Goal: Task Accomplishment & Management: Manage account settings

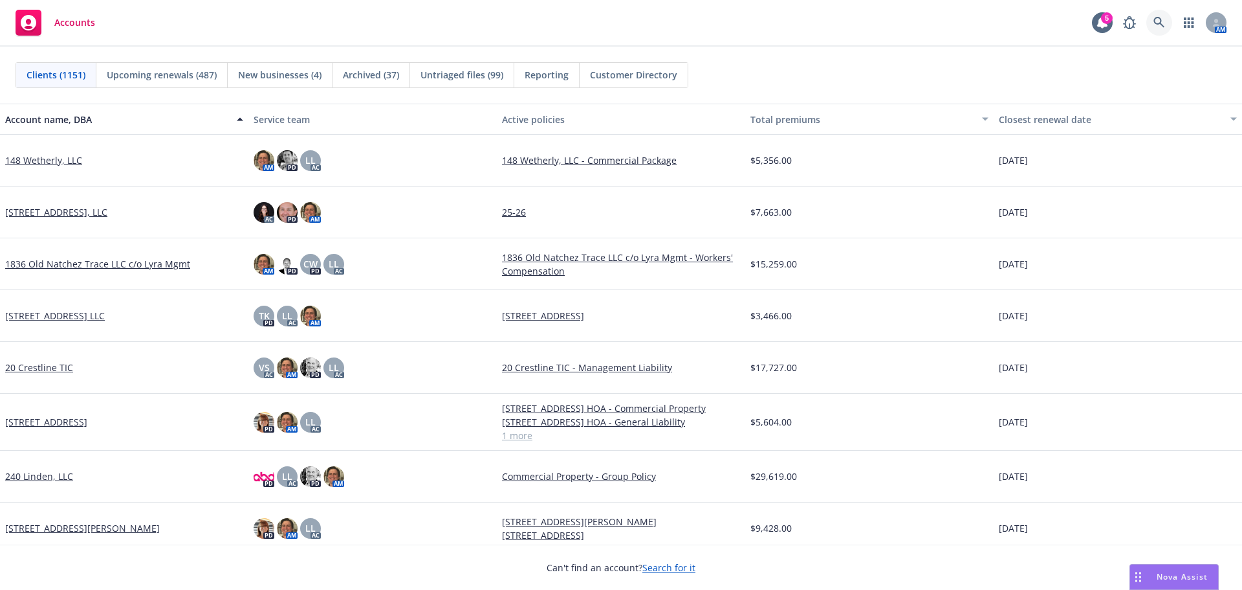
click at [1158, 23] on icon at bounding box center [1160, 23] width 12 height 12
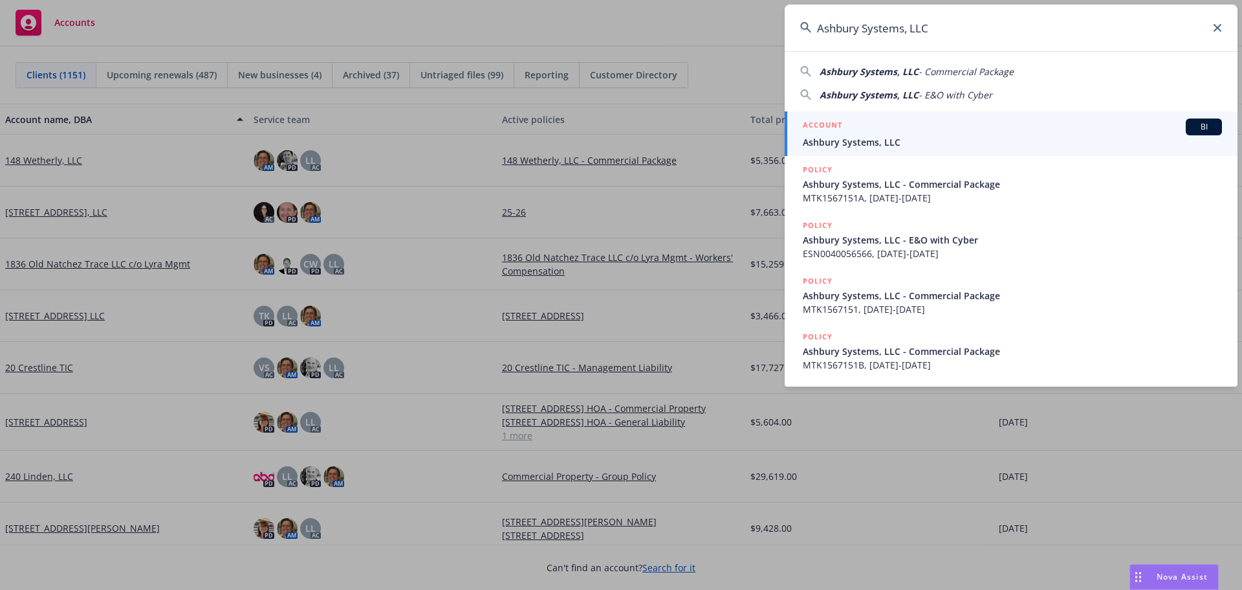
type input "Ashbury Systems, LLC"
click at [865, 129] on div "ACCOUNT BI" at bounding box center [1012, 126] width 419 height 17
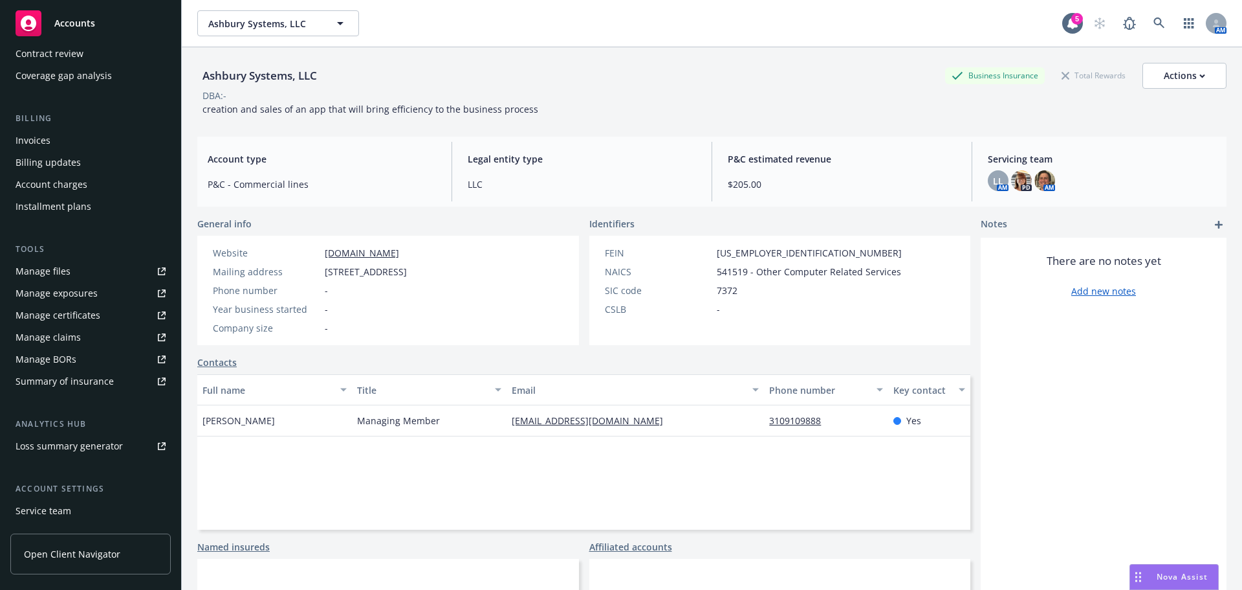
scroll to position [254, 0]
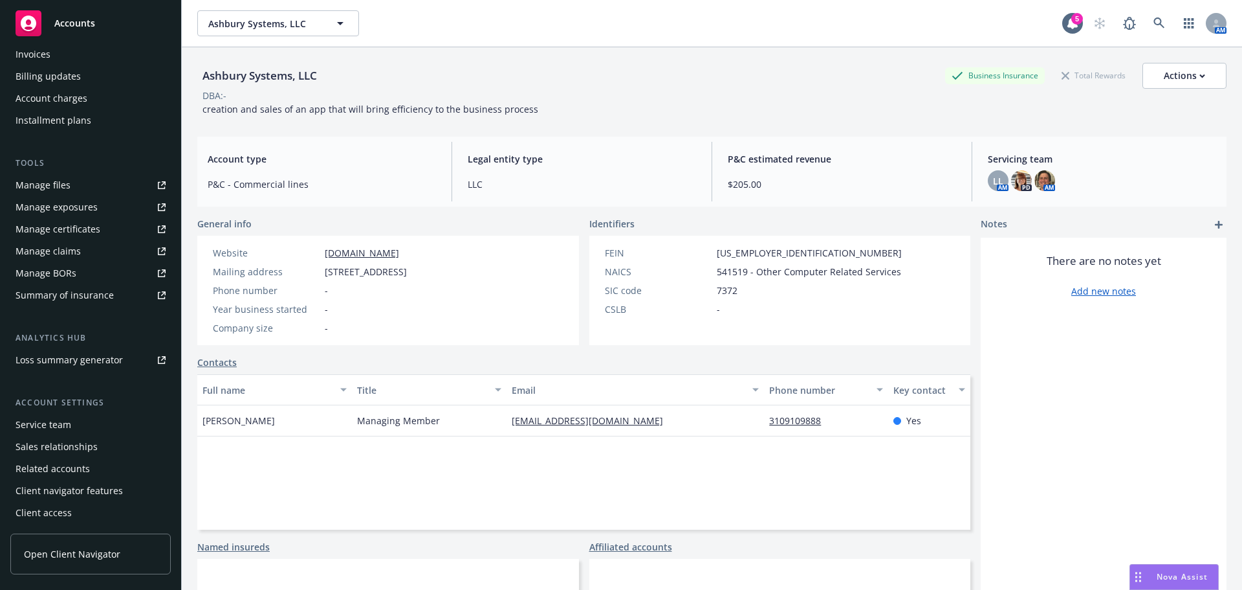
click at [67, 426] on div "Service team" at bounding box center [44, 424] width 56 height 21
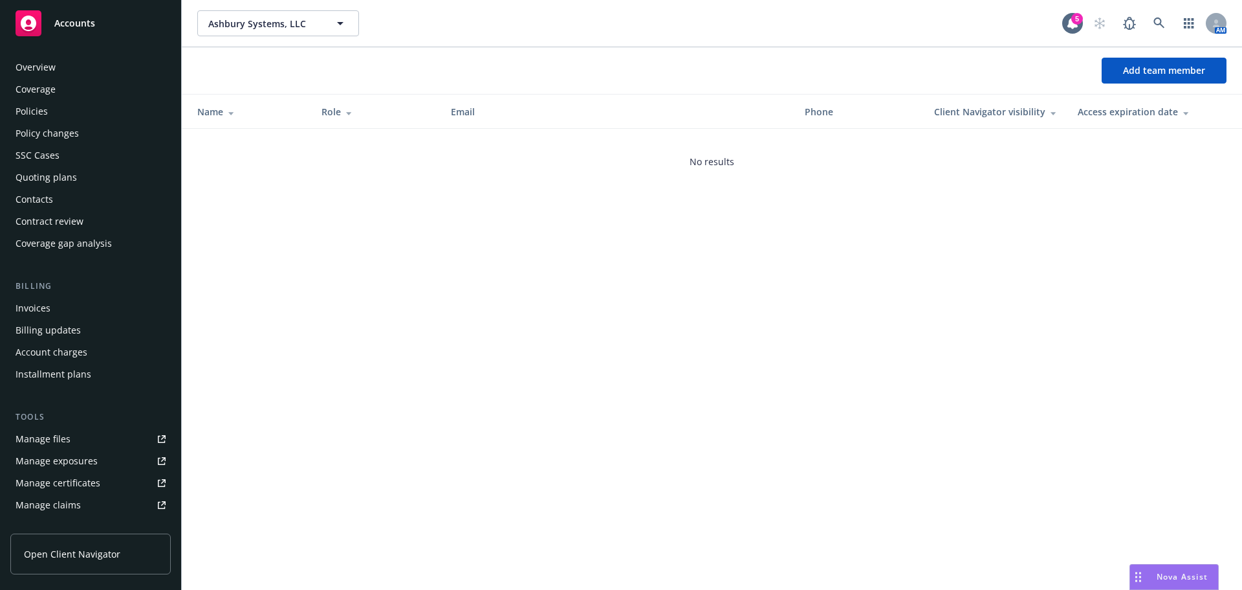
scroll to position [254, 0]
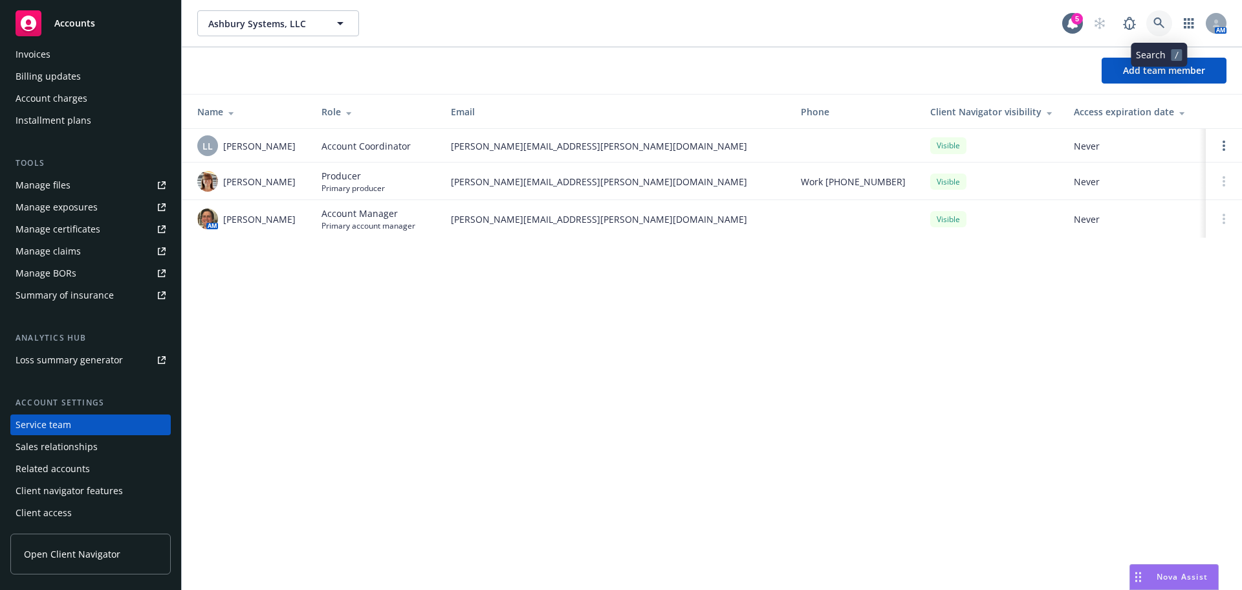
click at [1169, 17] on link at bounding box center [1160, 23] width 26 height 26
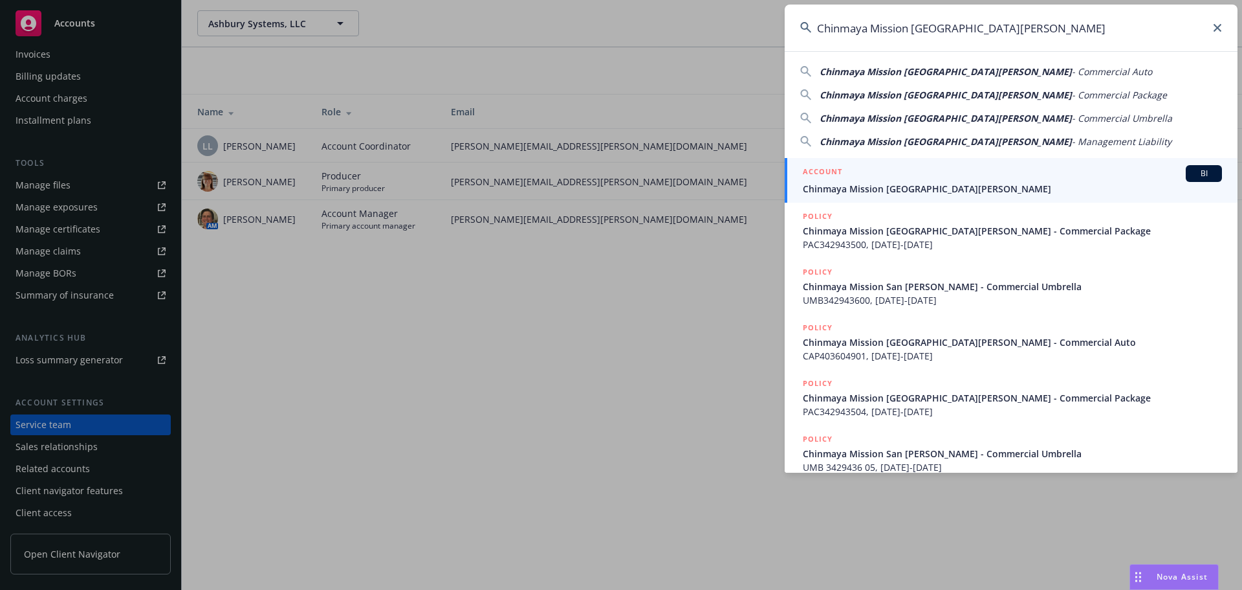
type input "Chinmaya Mission [GEOGRAPHIC_DATA][PERSON_NAME]"
click at [890, 175] on div "ACCOUNT BI" at bounding box center [1012, 173] width 419 height 17
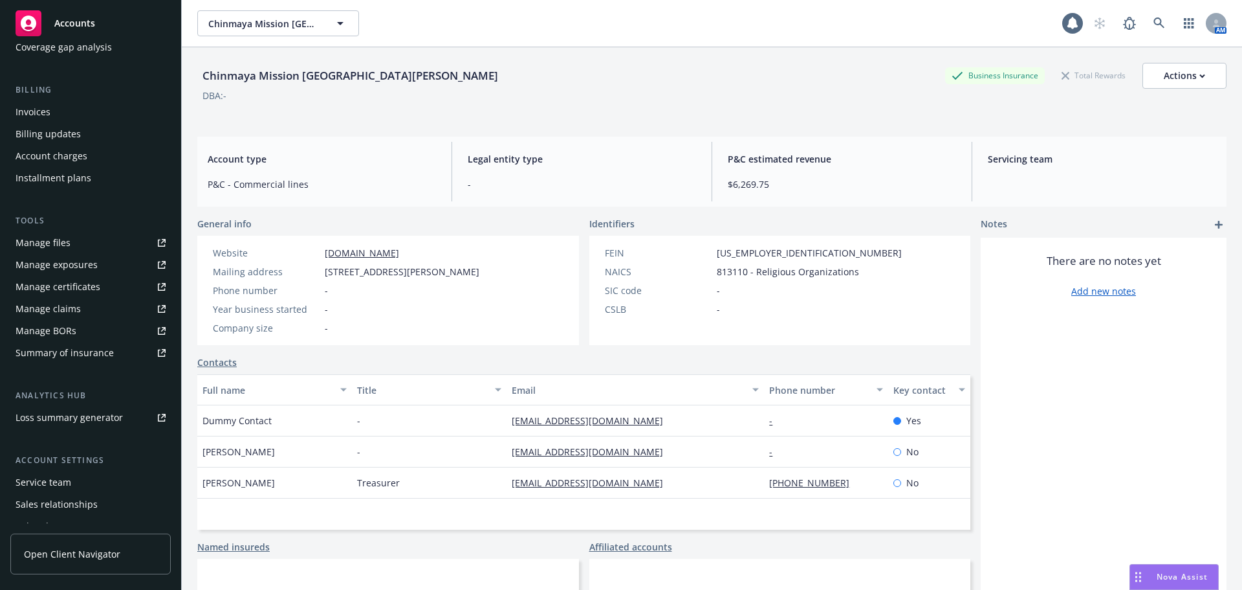
scroll to position [254, 0]
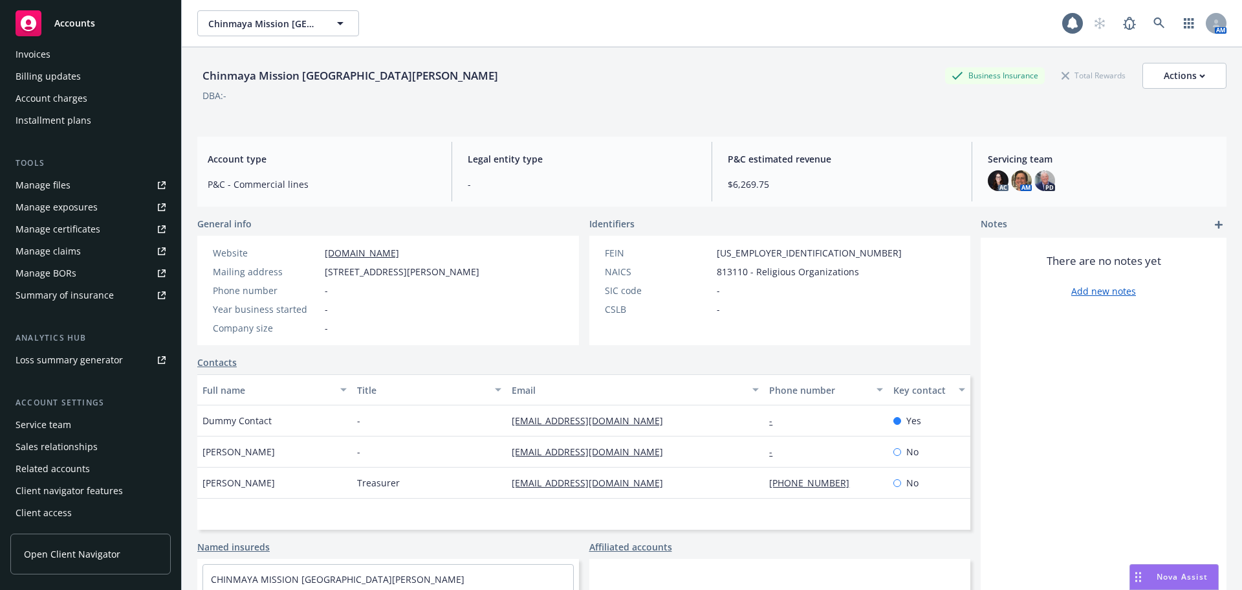
click at [53, 425] on div "Service team" at bounding box center [44, 424] width 56 height 21
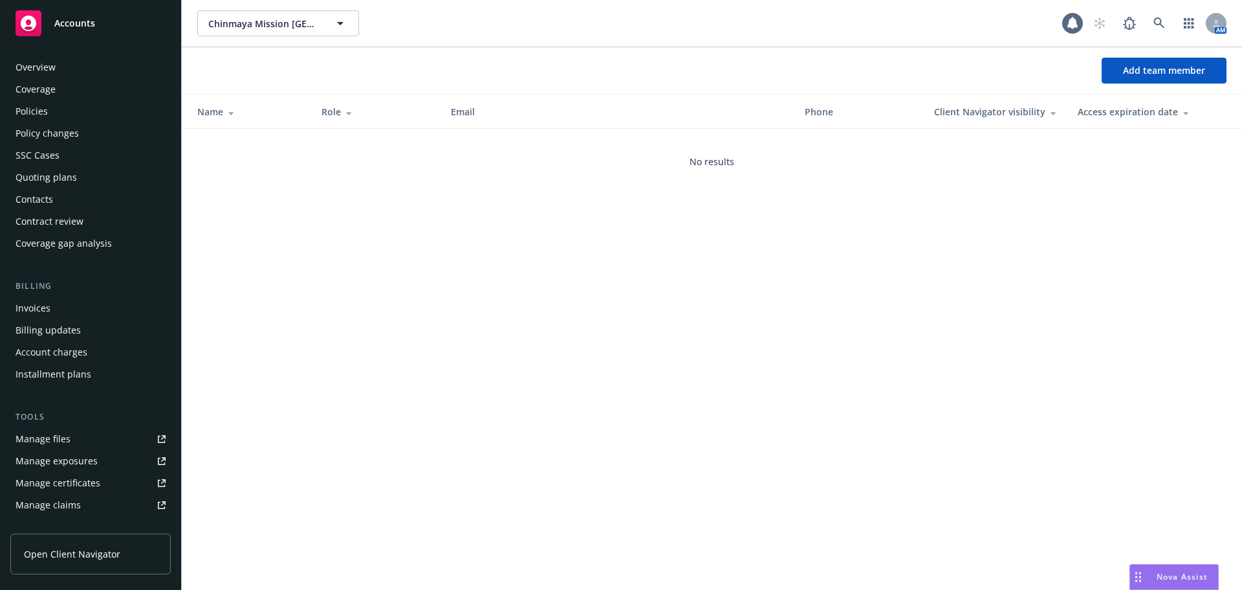
scroll to position [254, 0]
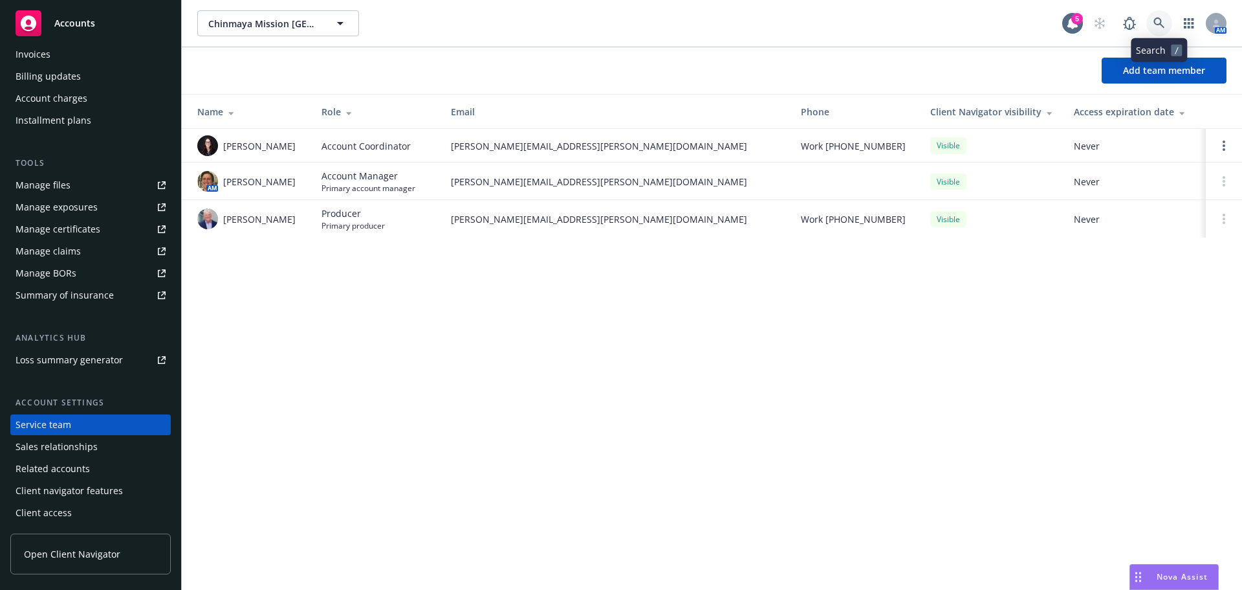
click at [1161, 19] on link at bounding box center [1160, 23] width 26 height 26
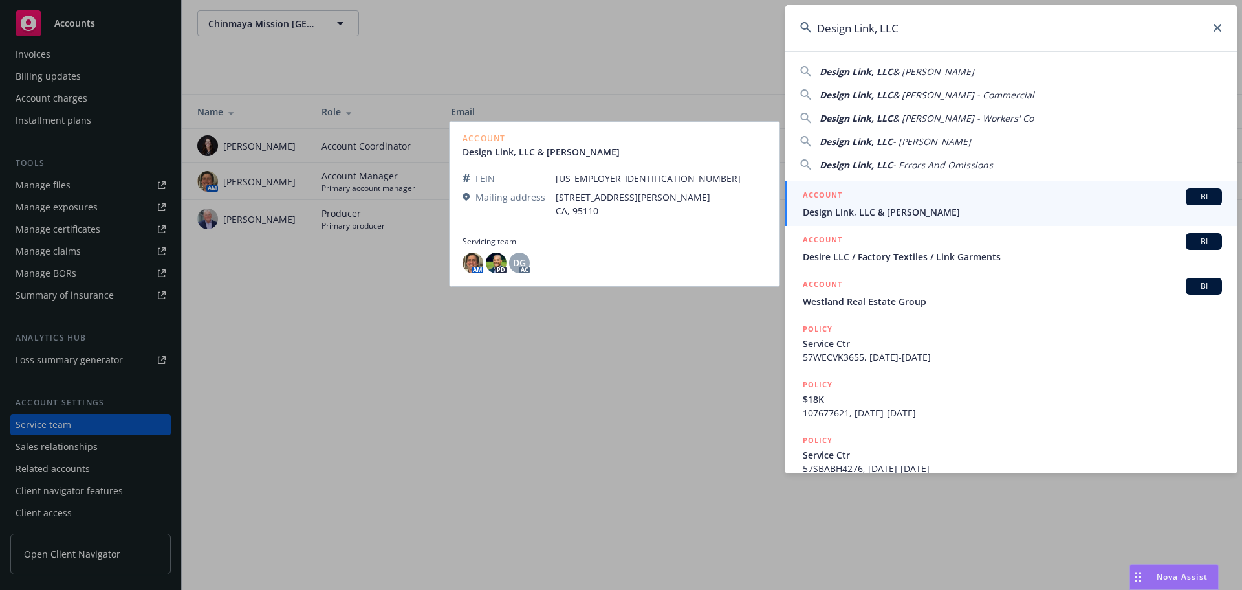
type input "Design Link, LLC"
click at [861, 206] on span "Design Link, LLC & [PERSON_NAME]" at bounding box center [1012, 212] width 419 height 14
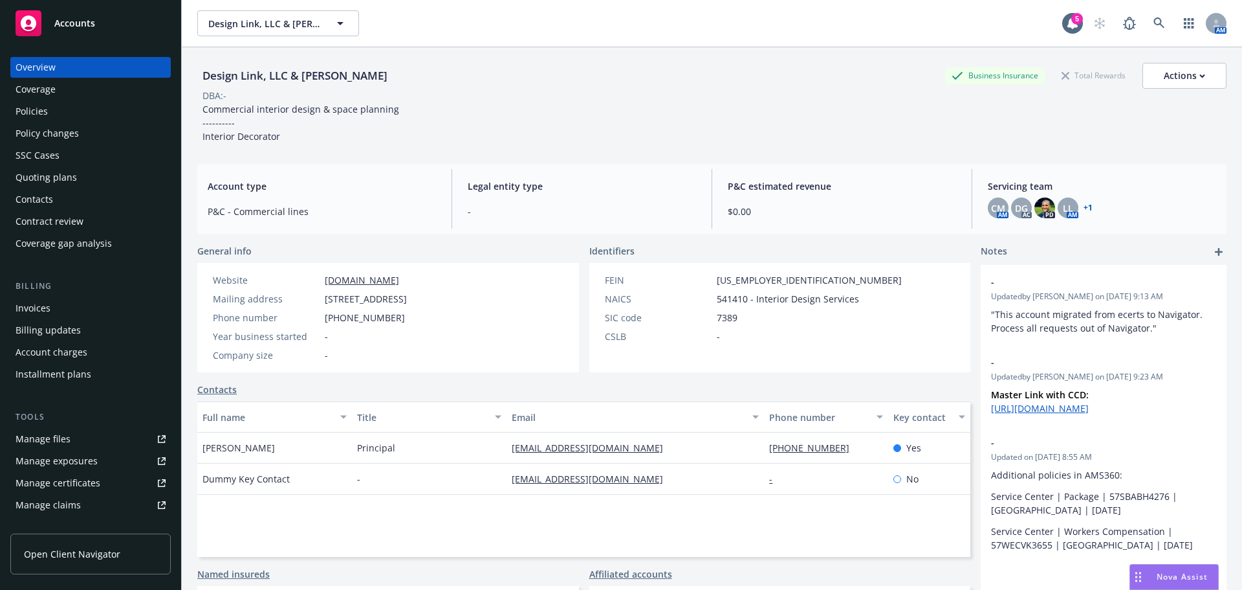
click at [54, 208] on div "Contacts" at bounding box center [91, 199] width 150 height 21
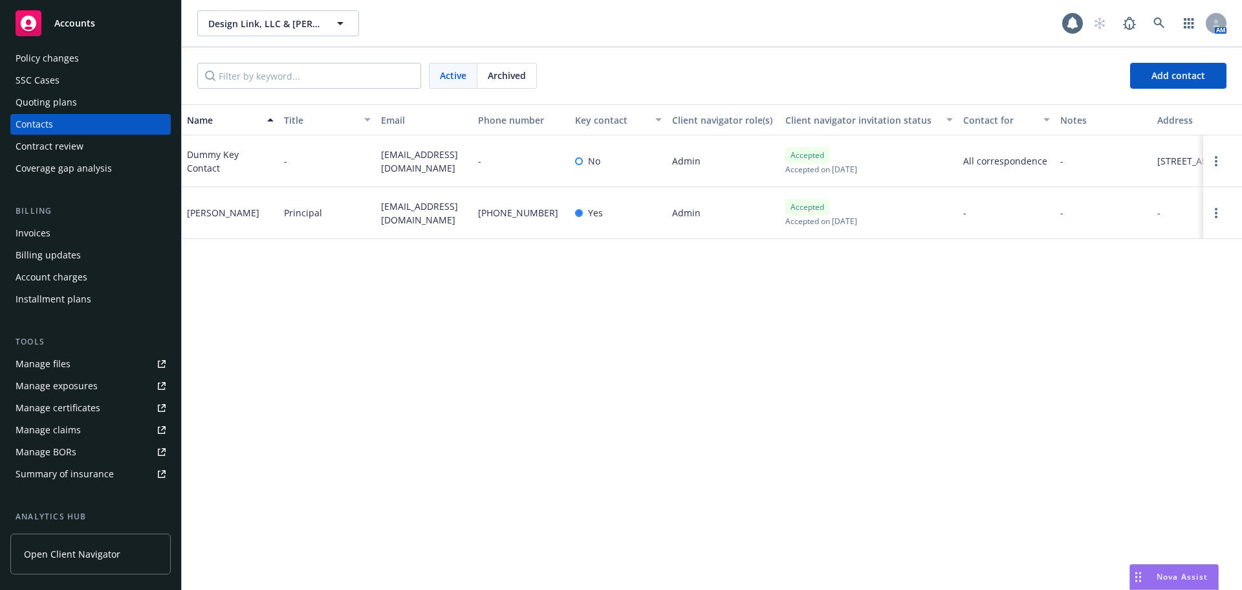
scroll to position [194, 0]
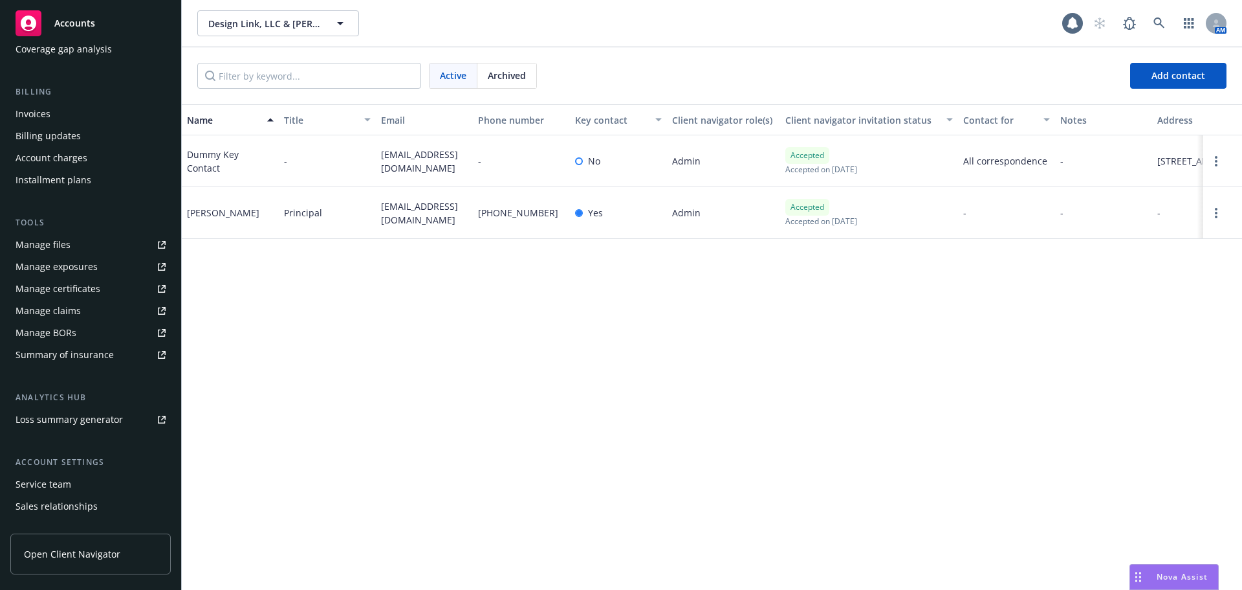
click at [74, 487] on div "Service team" at bounding box center [91, 484] width 150 height 21
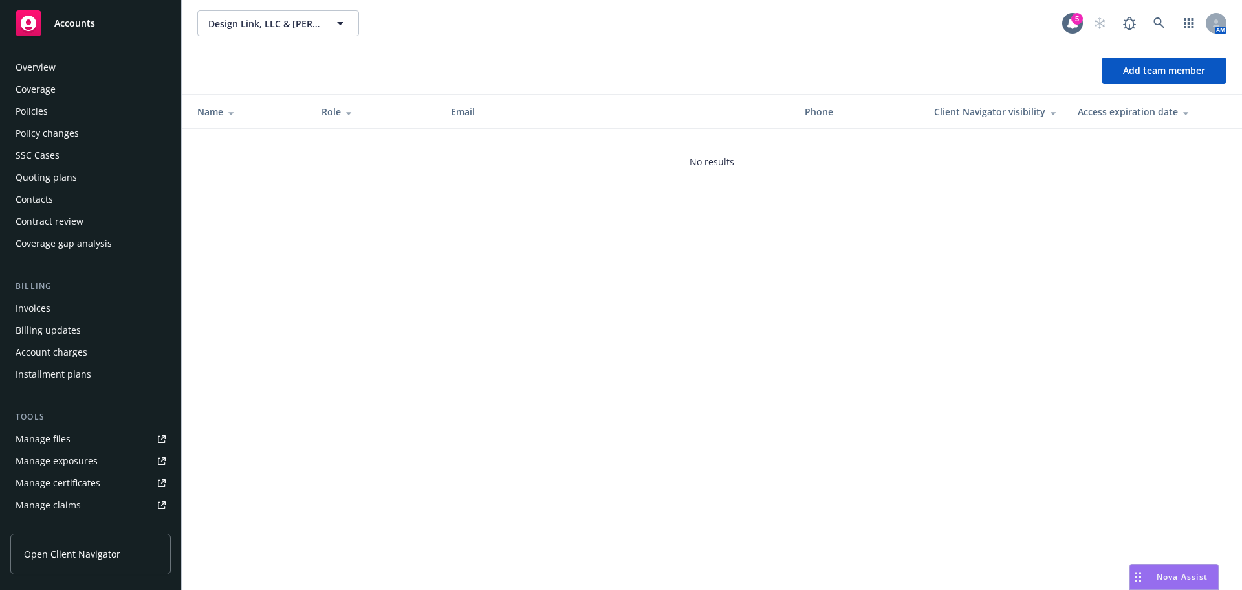
click at [79, 114] on div "Policies" at bounding box center [91, 111] width 150 height 21
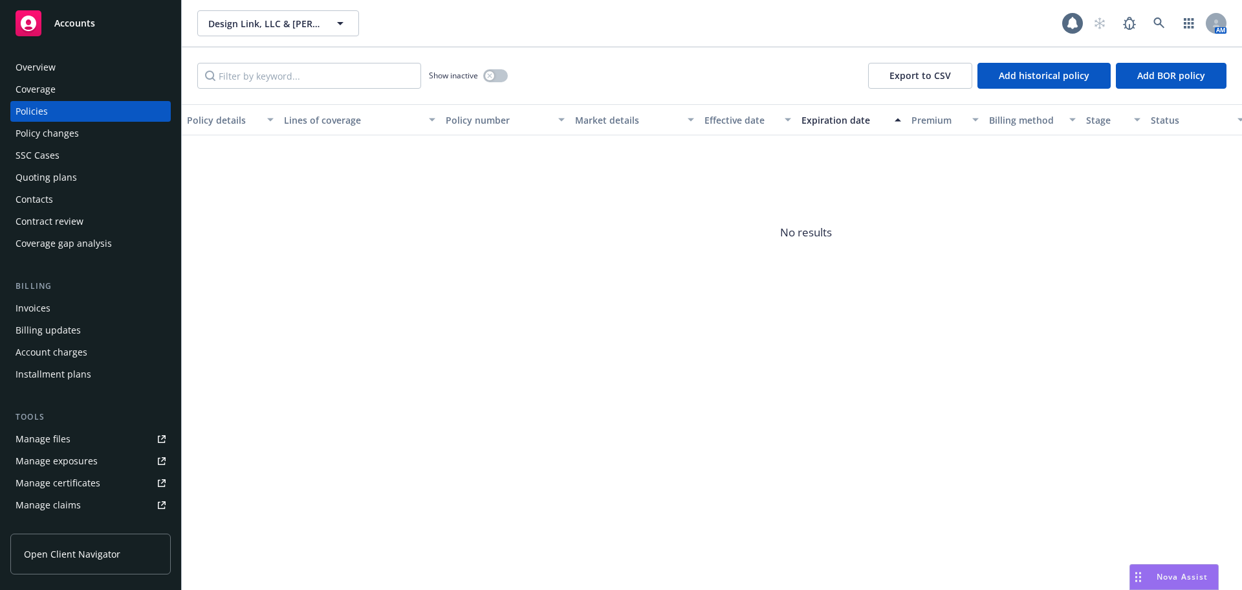
click at [503, 65] on div "Show inactive" at bounding box center [468, 76] width 79 height 26
click at [500, 72] on button "button" at bounding box center [495, 75] width 25 height 13
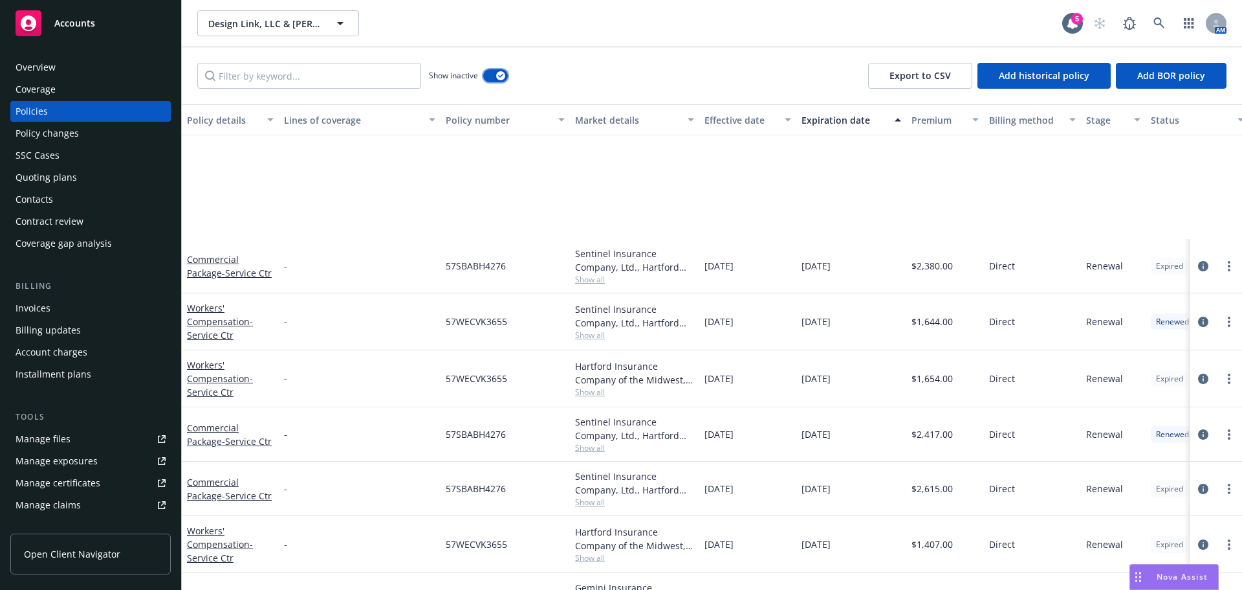
scroll to position [163, 0]
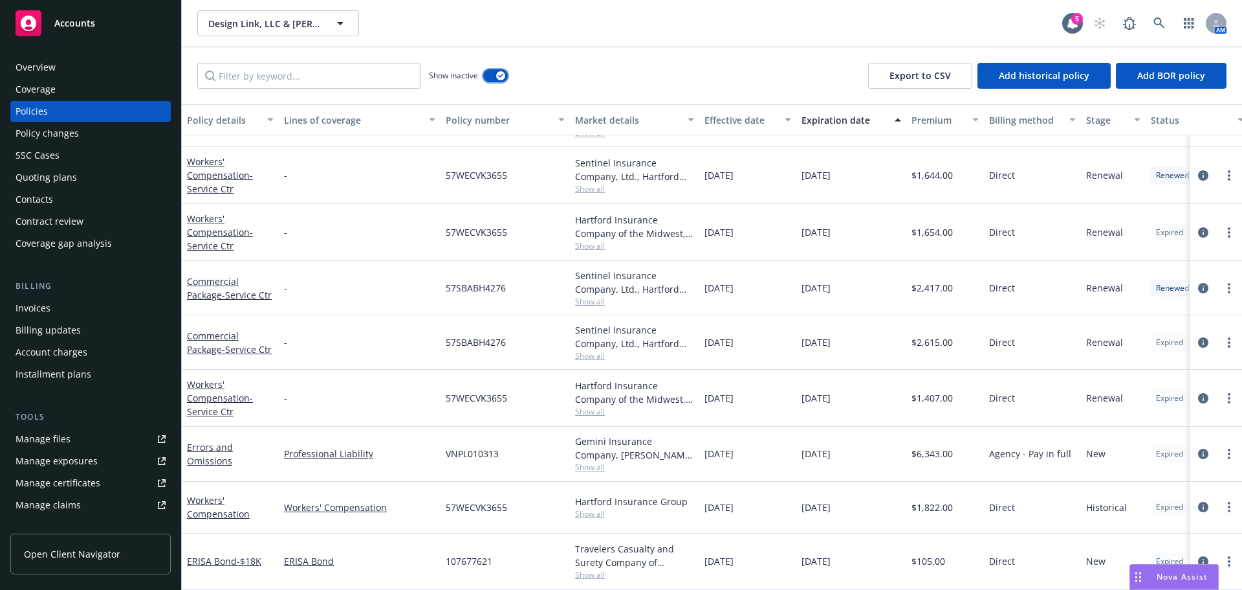
click at [500, 81] on button "button" at bounding box center [495, 75] width 25 height 13
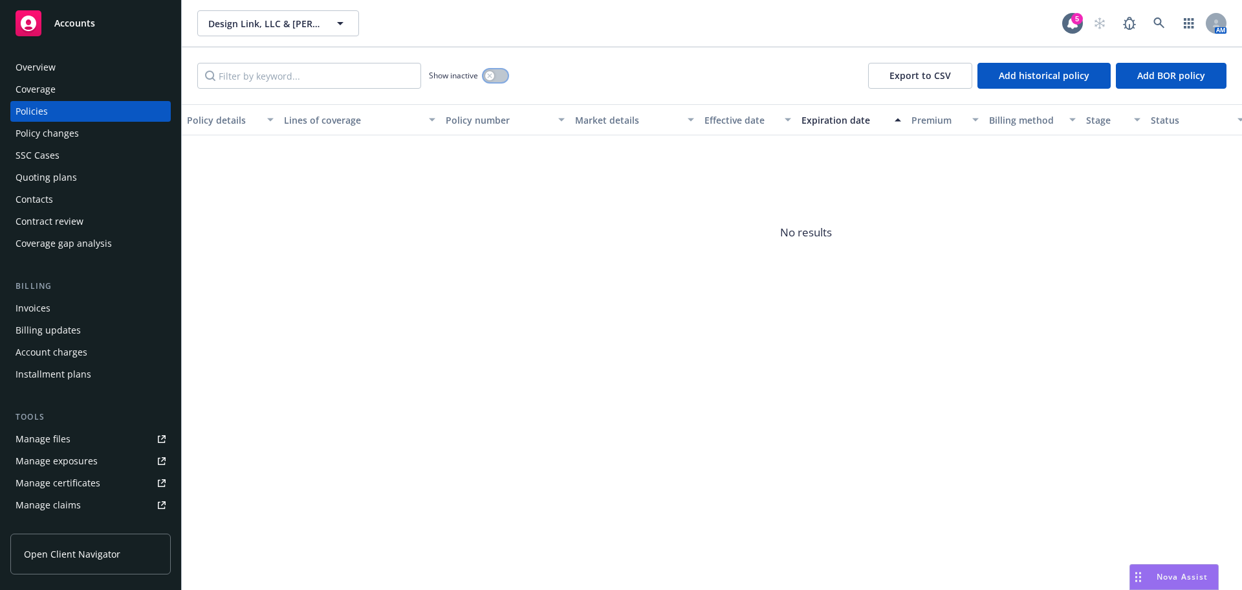
click at [500, 81] on button "button" at bounding box center [495, 75] width 25 height 13
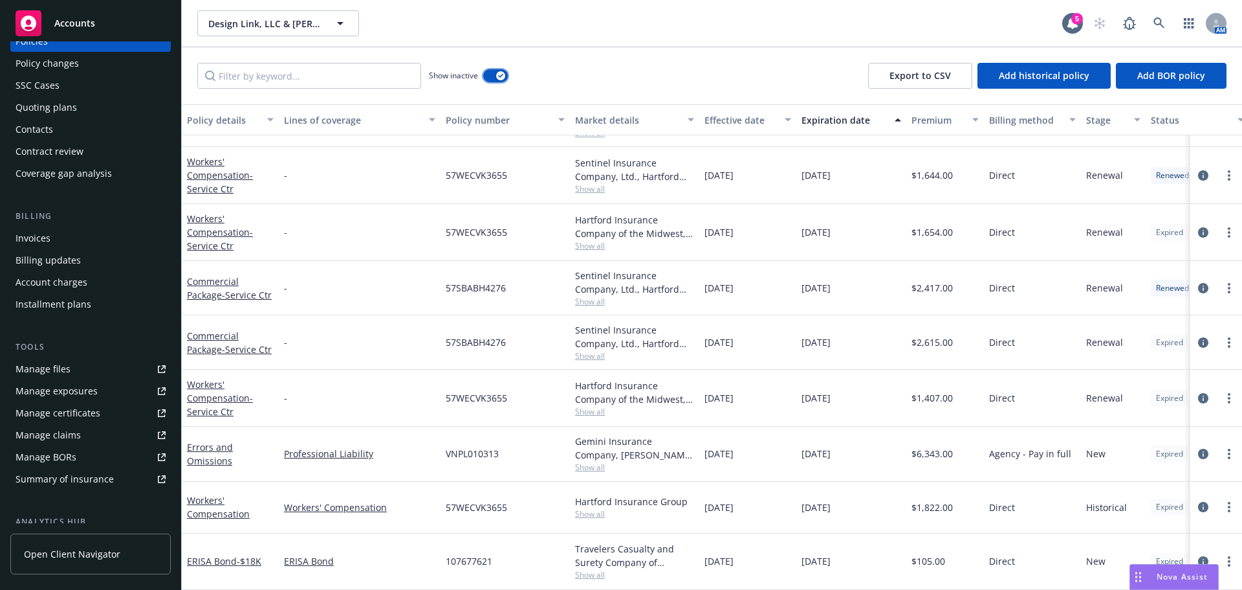
scroll to position [194, 0]
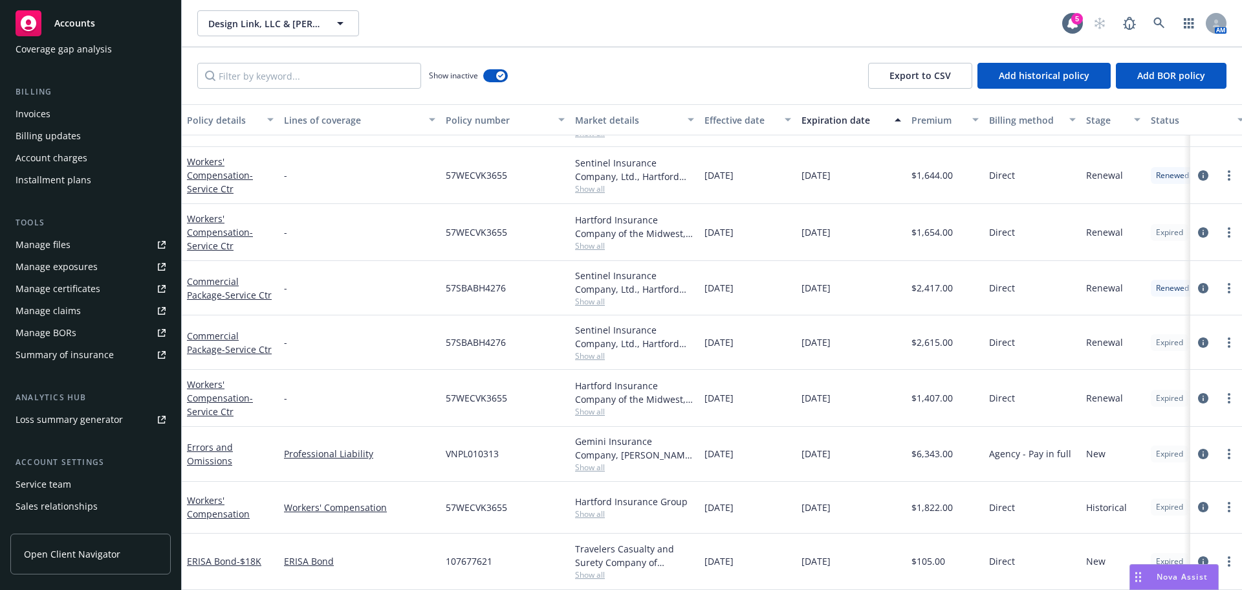
click at [69, 488] on div "Service team" at bounding box center [44, 484] width 56 height 21
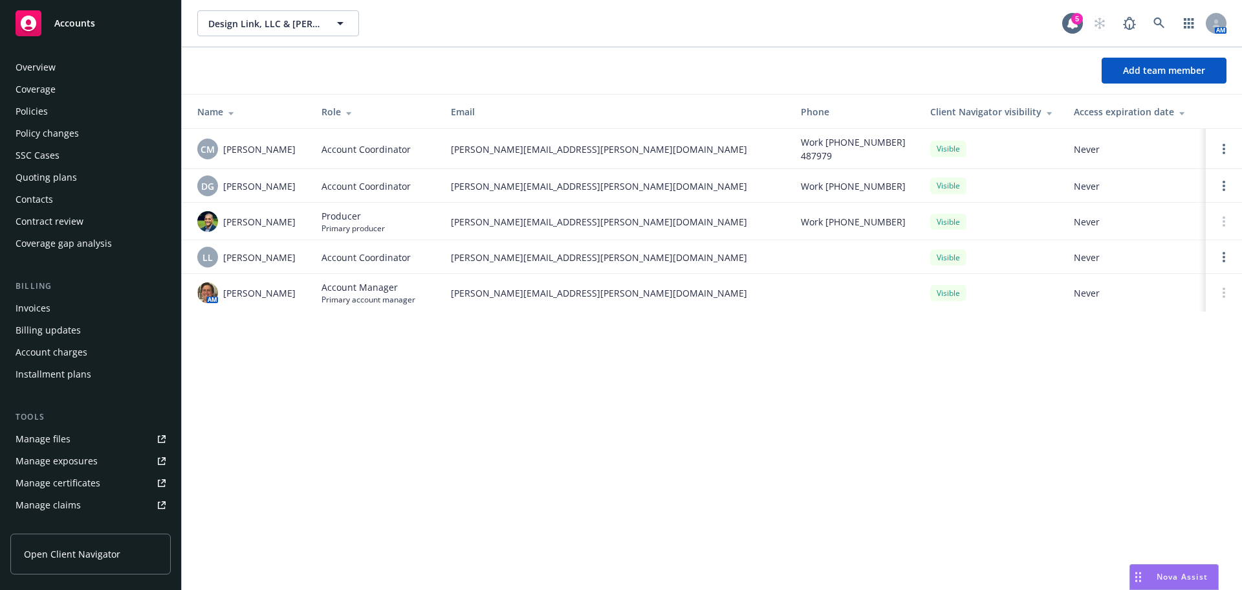
click at [42, 102] on div "Policies" at bounding box center [32, 111] width 32 height 21
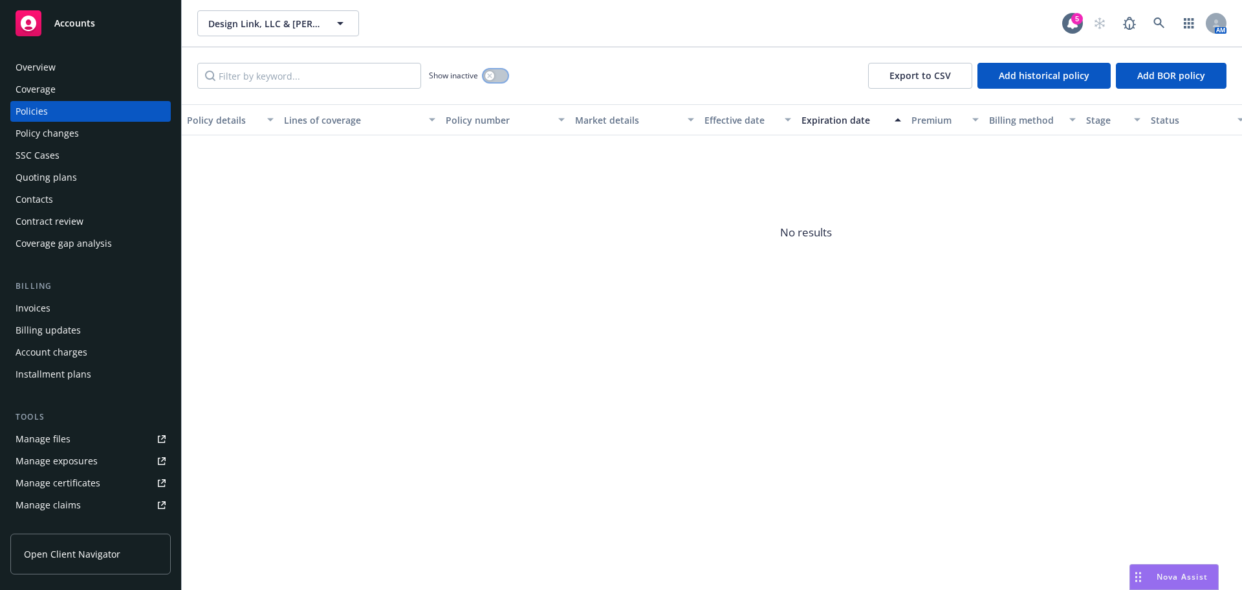
click at [496, 74] on button "button" at bounding box center [495, 75] width 25 height 13
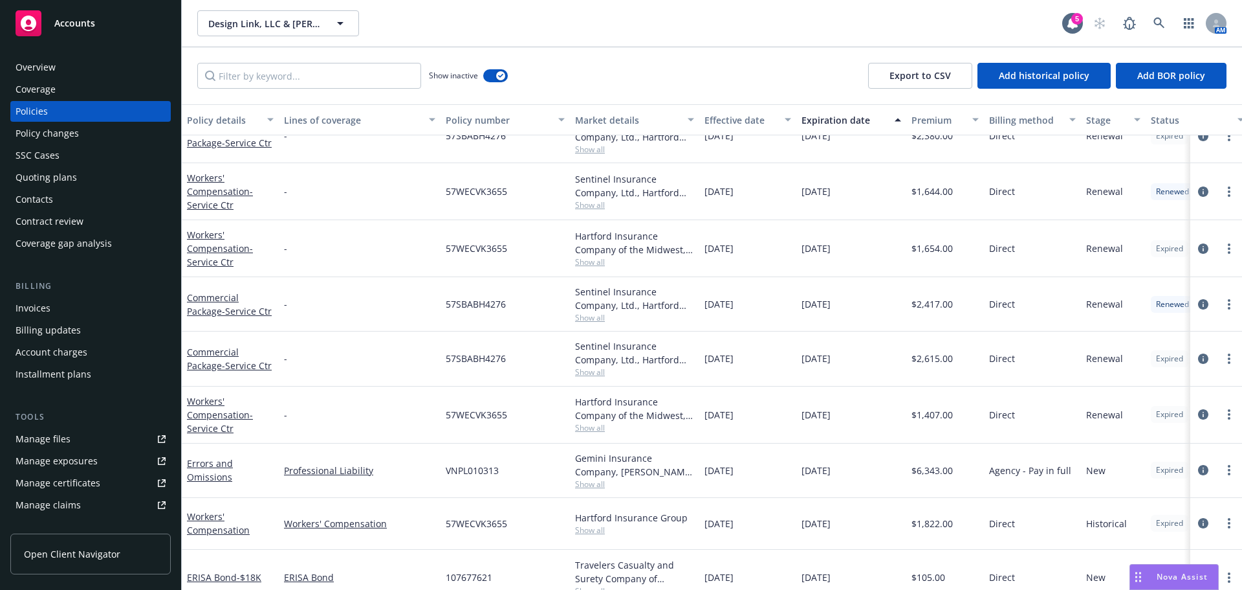
scroll to position [163, 0]
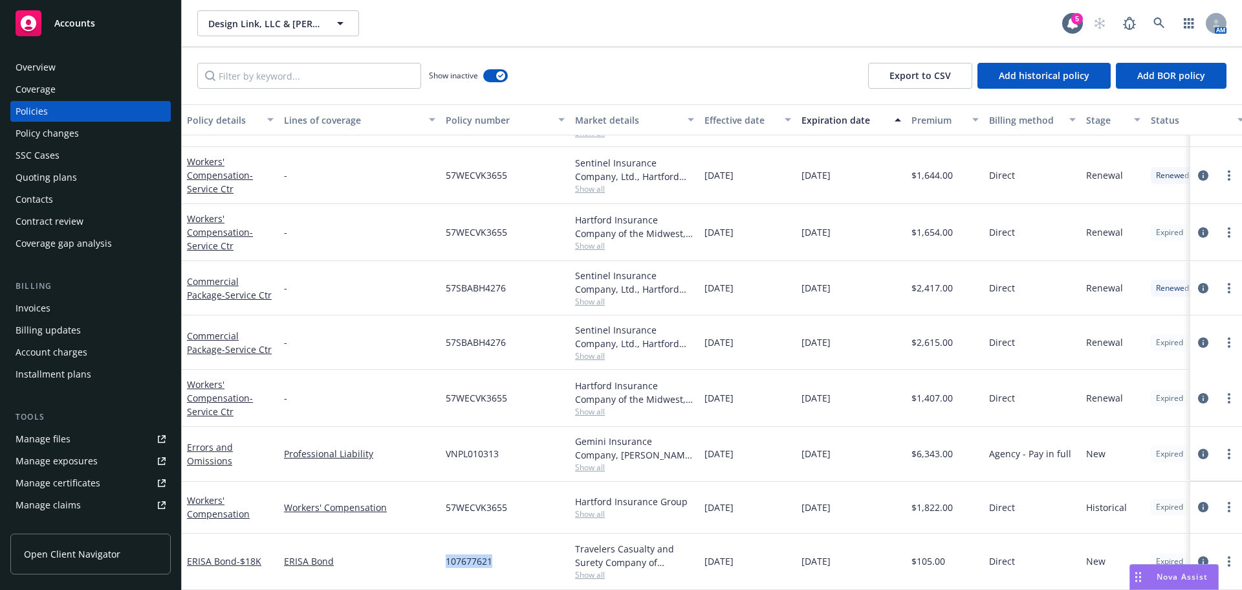
drag, startPoint x: 435, startPoint y: 554, endPoint x: 503, endPoint y: 553, distance: 67.9
click at [503, 553] on div "ERISA Bond - $18K ERISA Bond 107677621 Travelers Casualty and Surety Company of…" at bounding box center [806, 561] width 1249 height 56
click at [1165, 27] on link at bounding box center [1160, 23] width 26 height 26
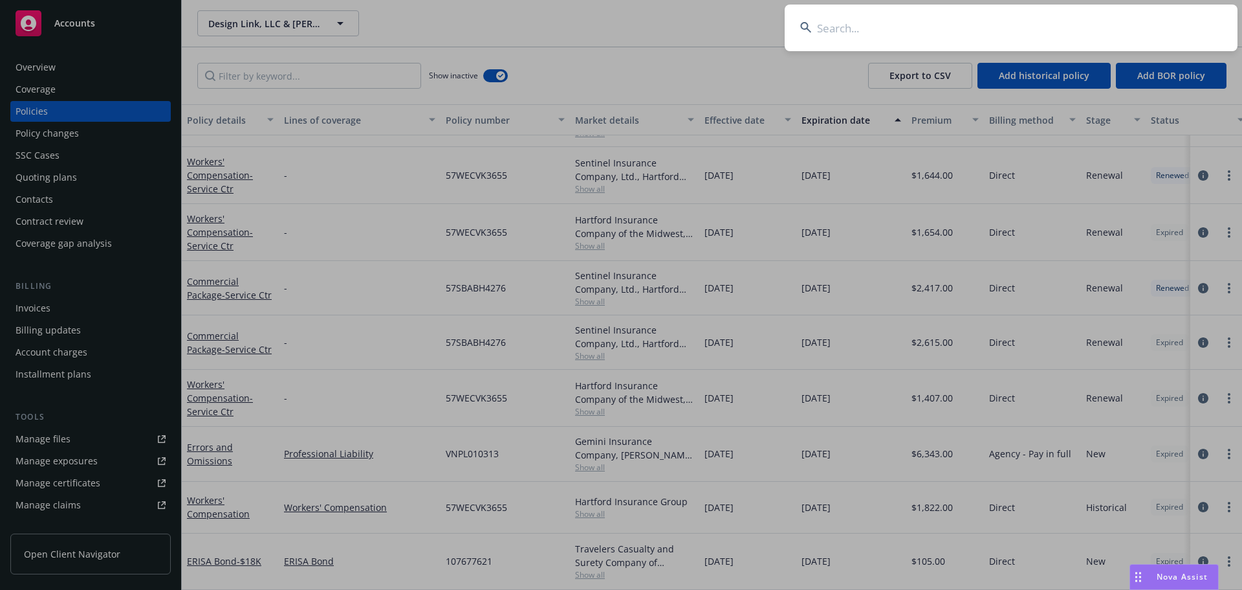
click at [998, 39] on input at bounding box center [1011, 28] width 453 height 47
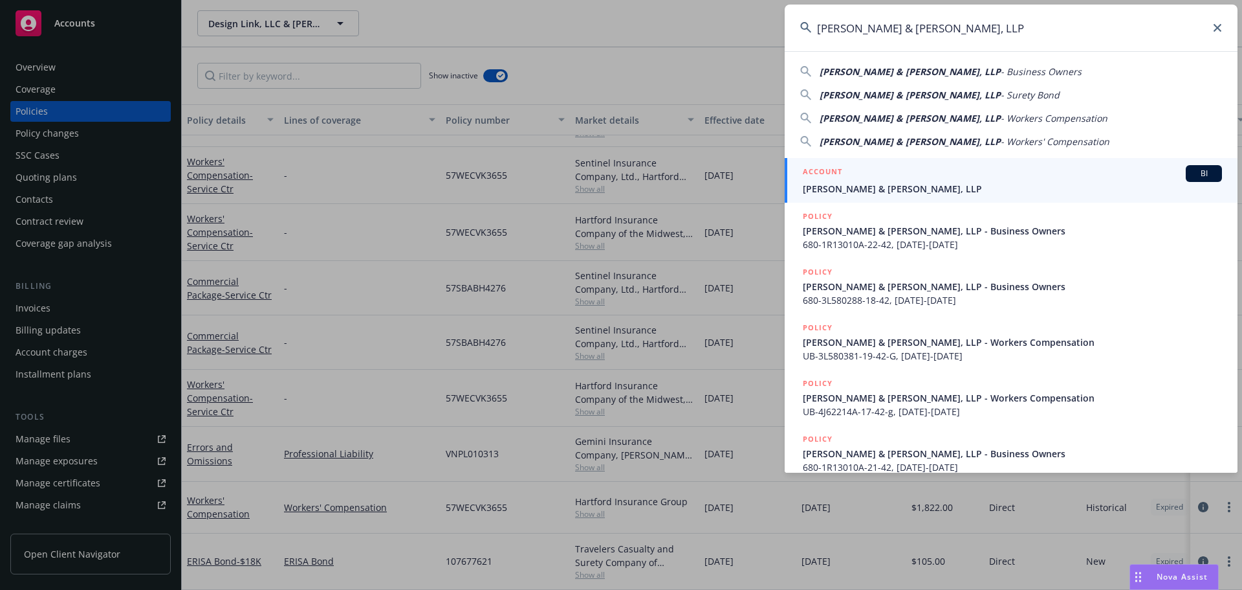
type input "[PERSON_NAME] & [PERSON_NAME], LLP"
click at [876, 178] on div "ACCOUNT BI" at bounding box center [1012, 173] width 419 height 17
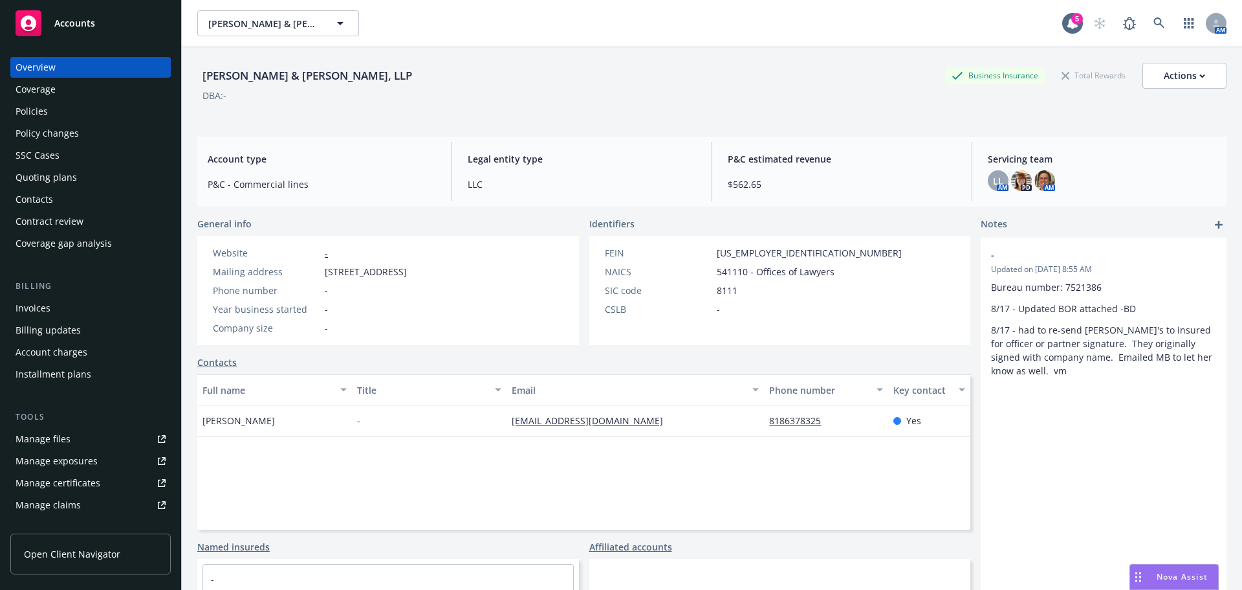
click at [69, 114] on div "Policies" at bounding box center [91, 111] width 150 height 21
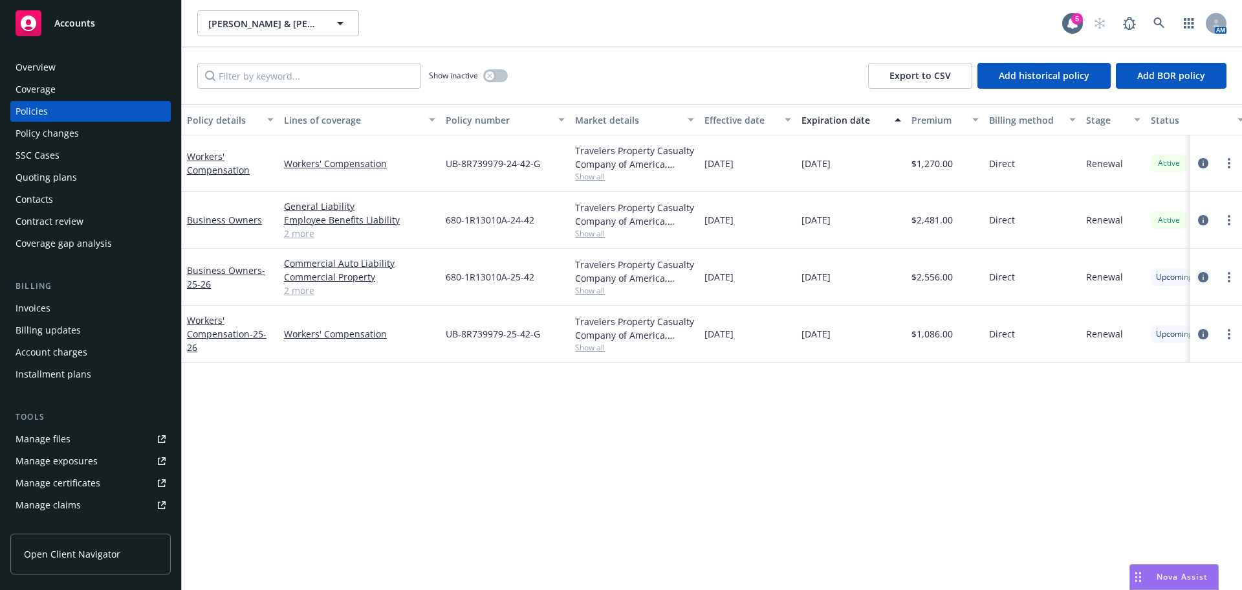
click at [1201, 274] on icon "circleInformation" at bounding box center [1203, 277] width 10 height 10
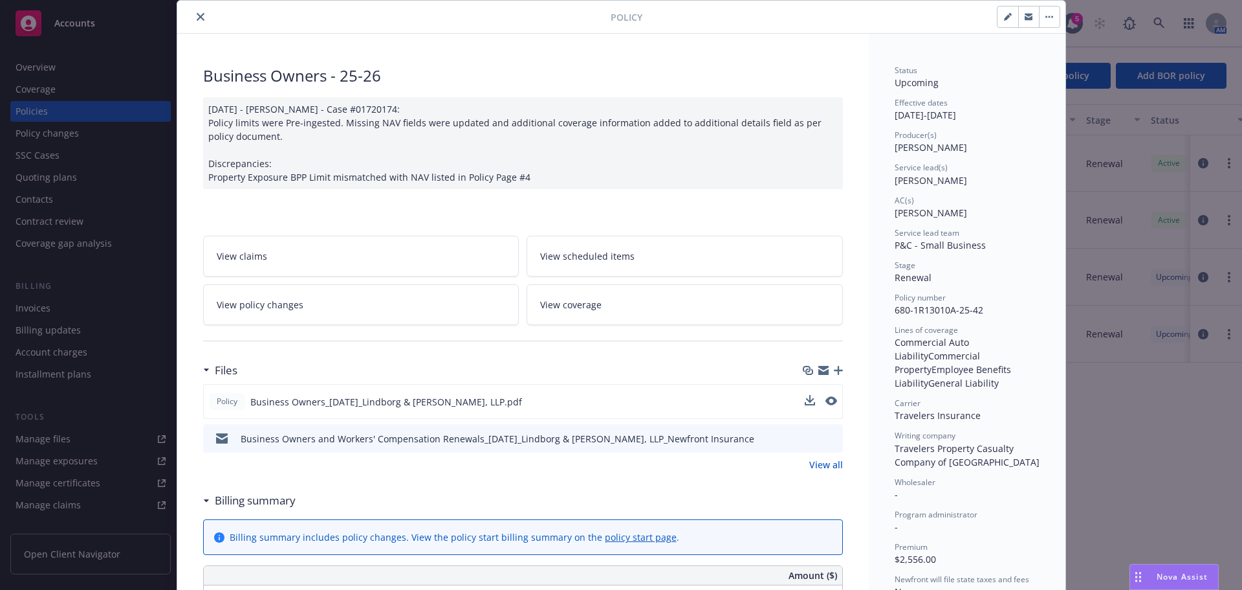
scroll to position [65, 0]
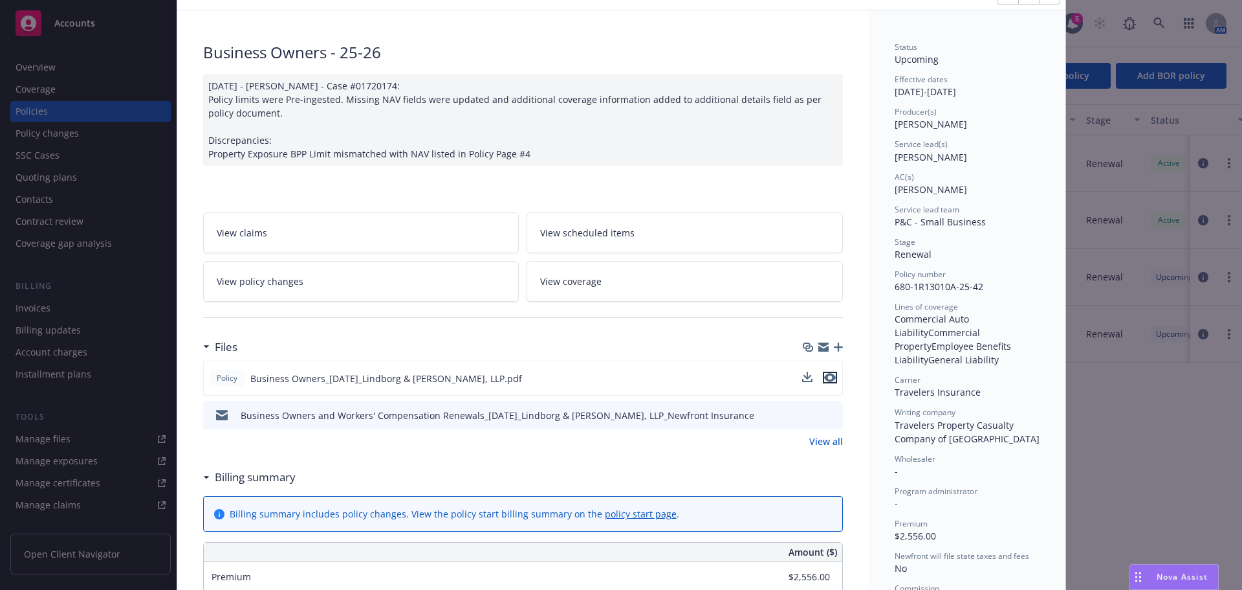
click at [826, 373] on icon "preview file" at bounding box center [830, 377] width 12 height 9
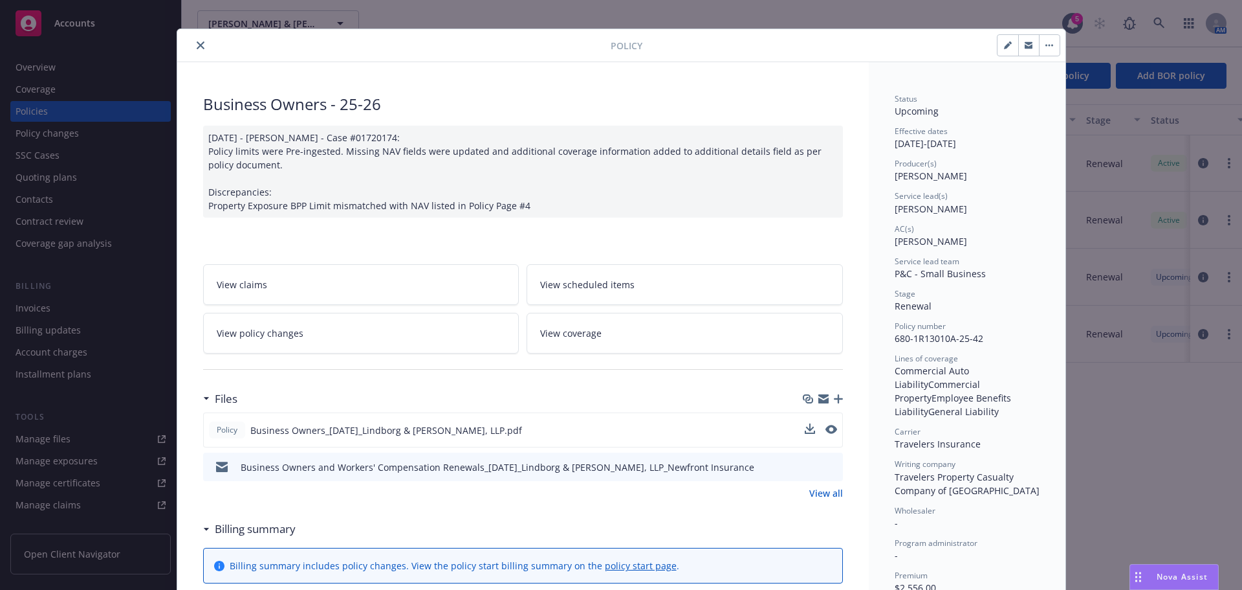
scroll to position [0, 0]
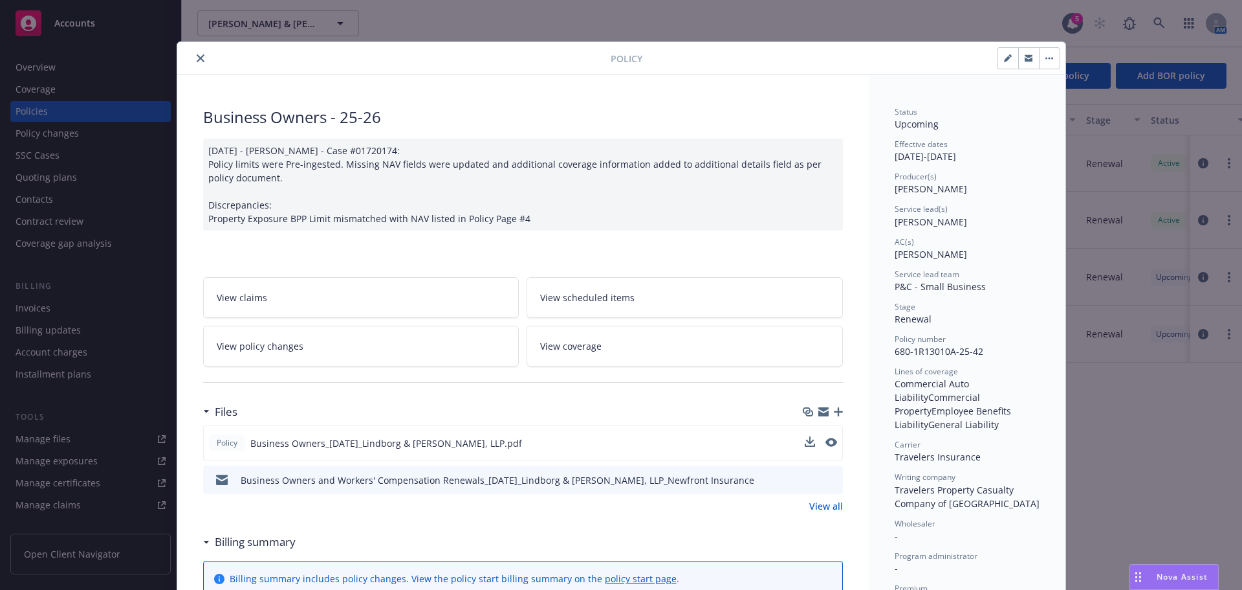
click at [197, 60] on icon "close" at bounding box center [201, 58] width 8 height 8
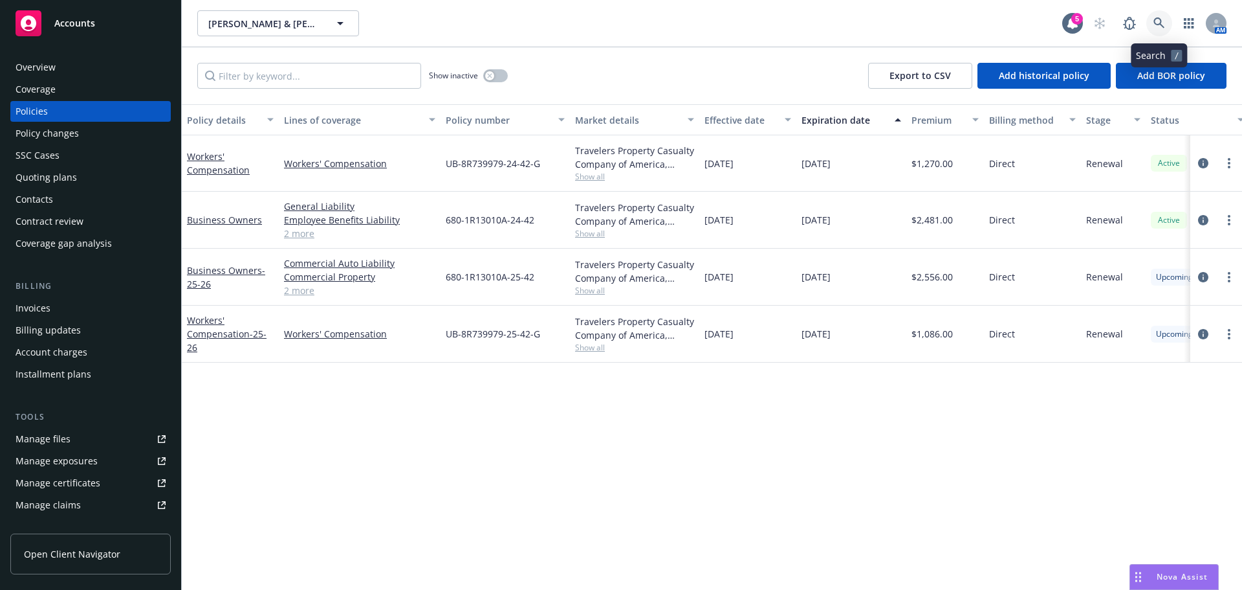
click at [1162, 26] on icon at bounding box center [1160, 23] width 12 height 12
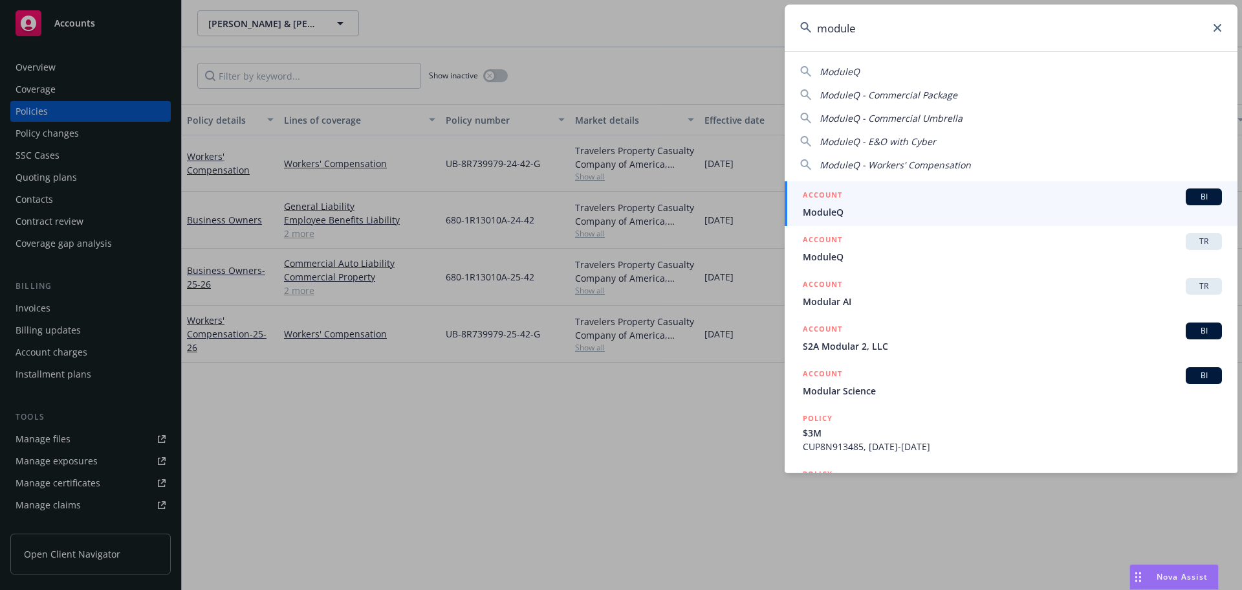
type input "module"
click at [843, 201] on div "ACCOUNT BI" at bounding box center [1012, 196] width 419 height 17
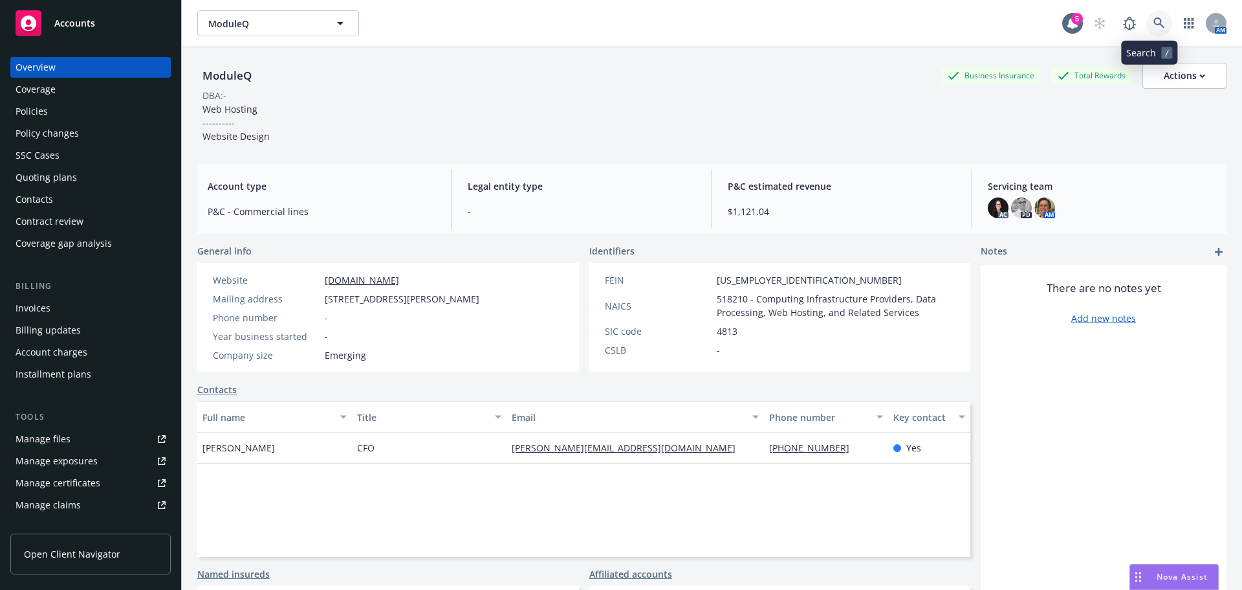
click at [1154, 27] on icon at bounding box center [1160, 23] width 12 height 12
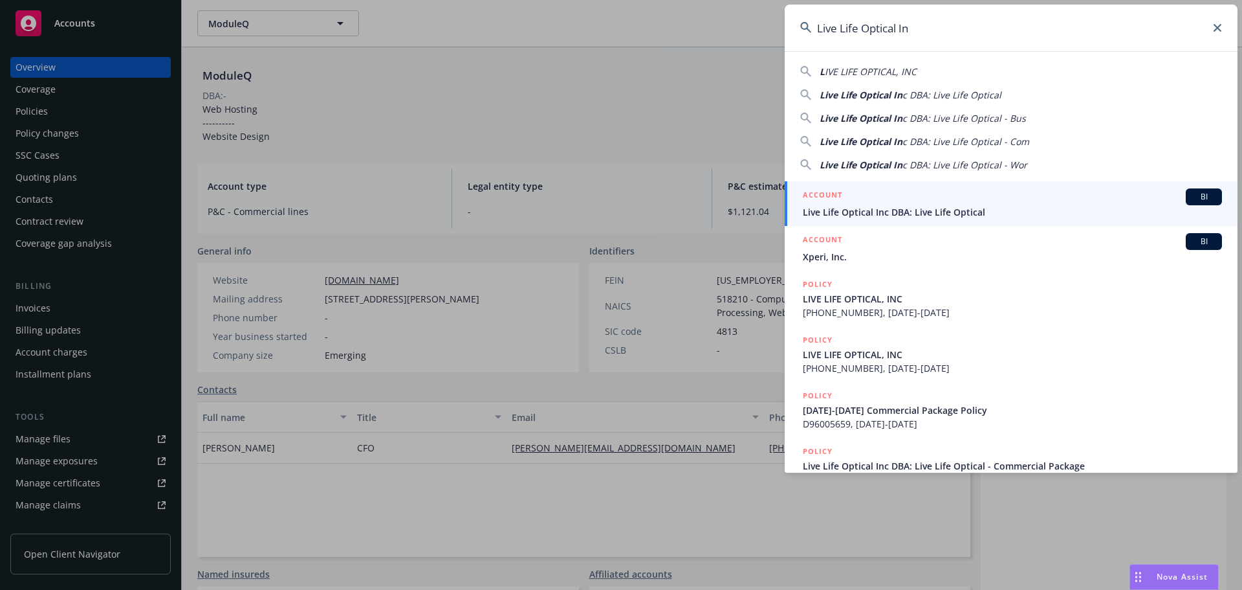
type input "Live Life Optical In"
click at [898, 212] on span "Live Life Optical Inc DBA: Live Life Optical" at bounding box center [1012, 212] width 419 height 14
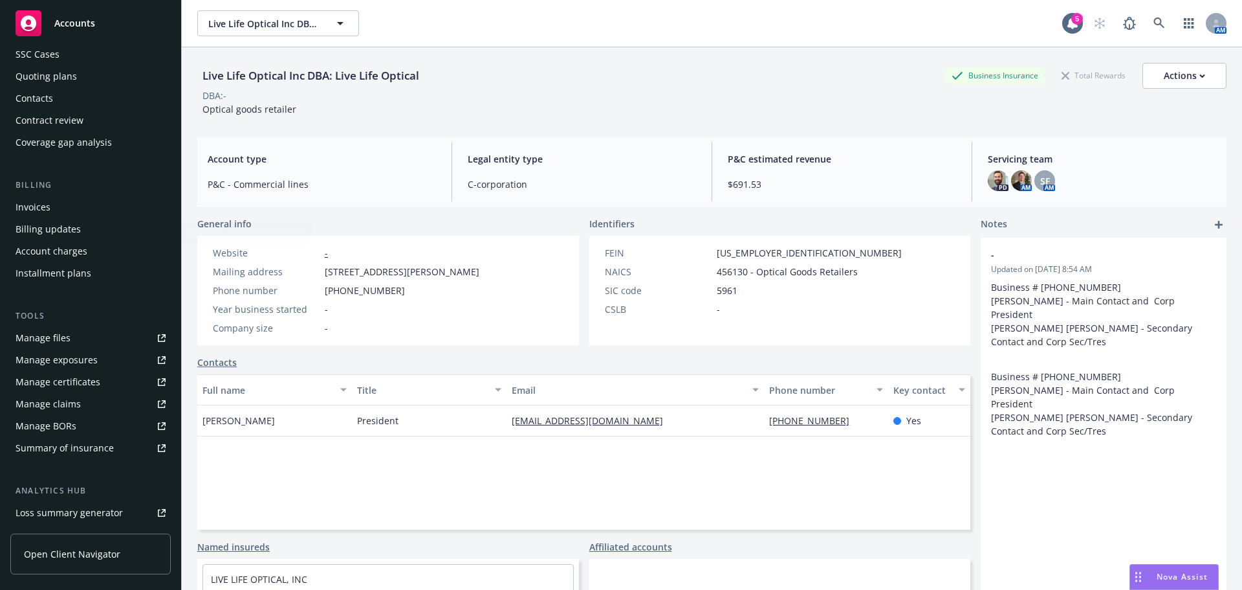
scroll to position [254, 0]
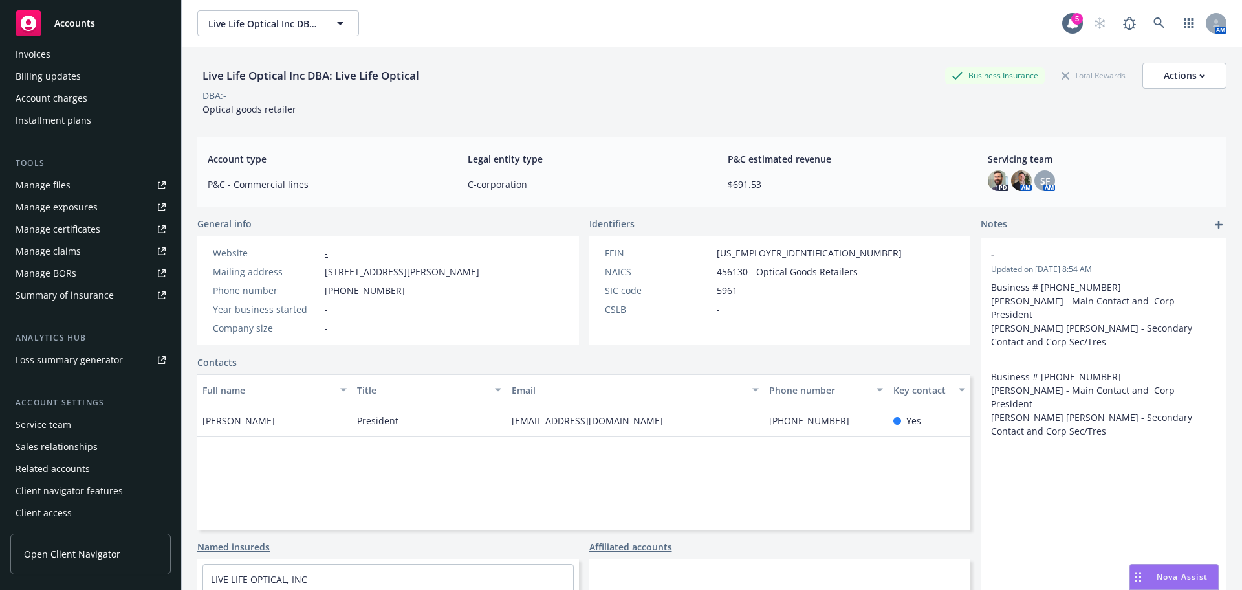
click at [61, 415] on div "Service team" at bounding box center [44, 424] width 56 height 21
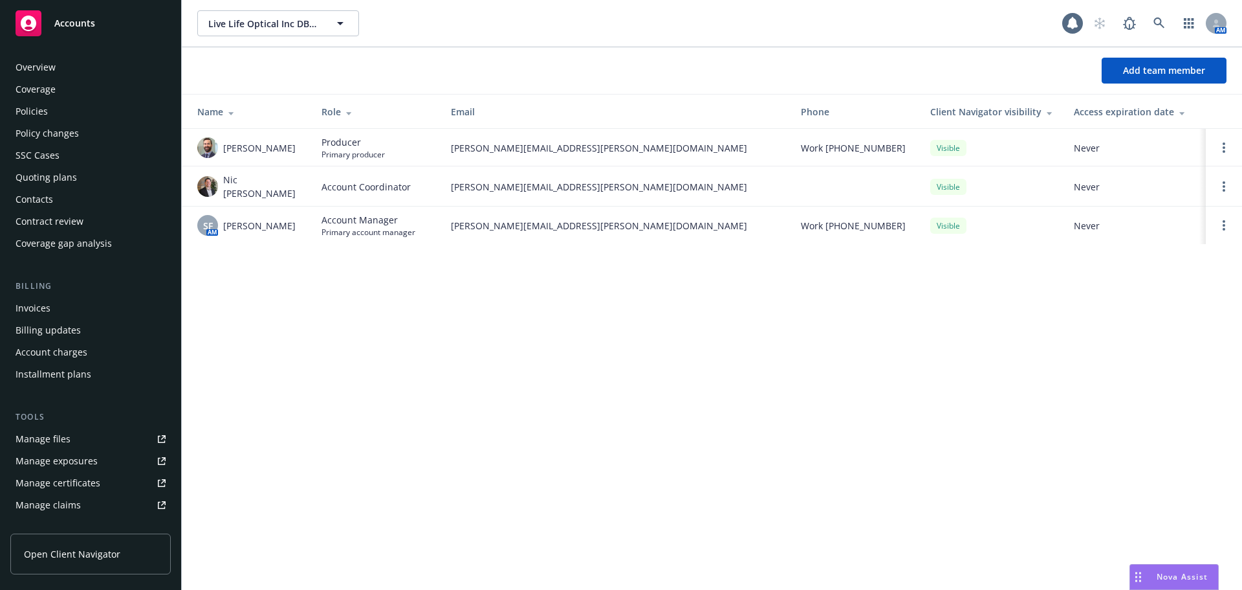
scroll to position [254, 0]
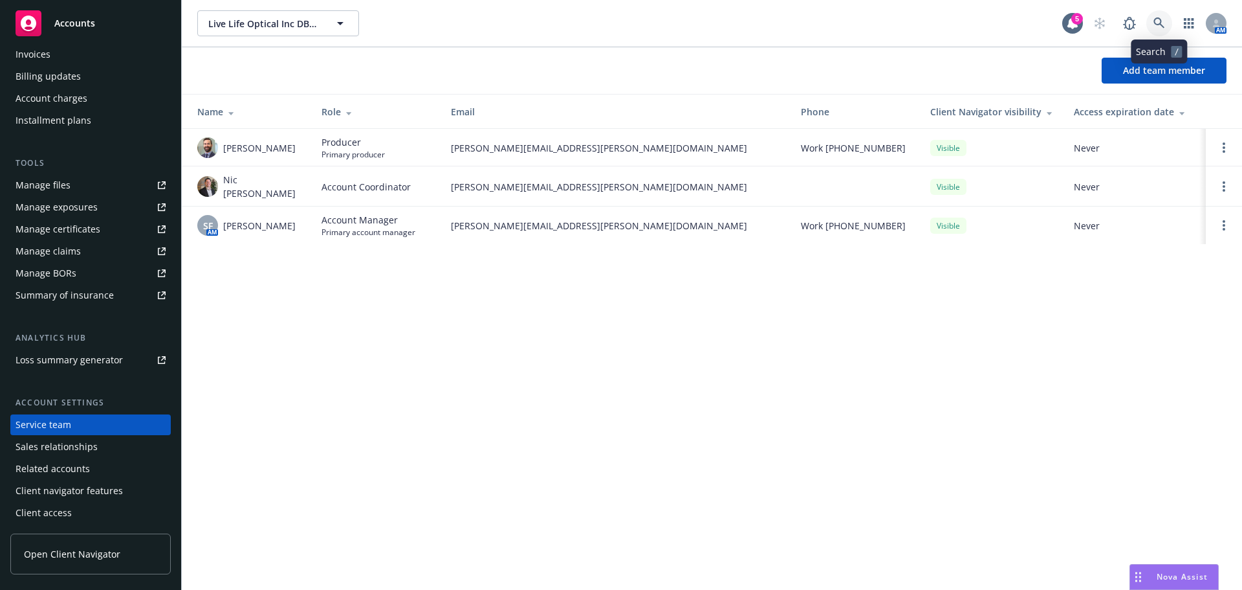
click at [1159, 23] on icon at bounding box center [1160, 23] width 12 height 12
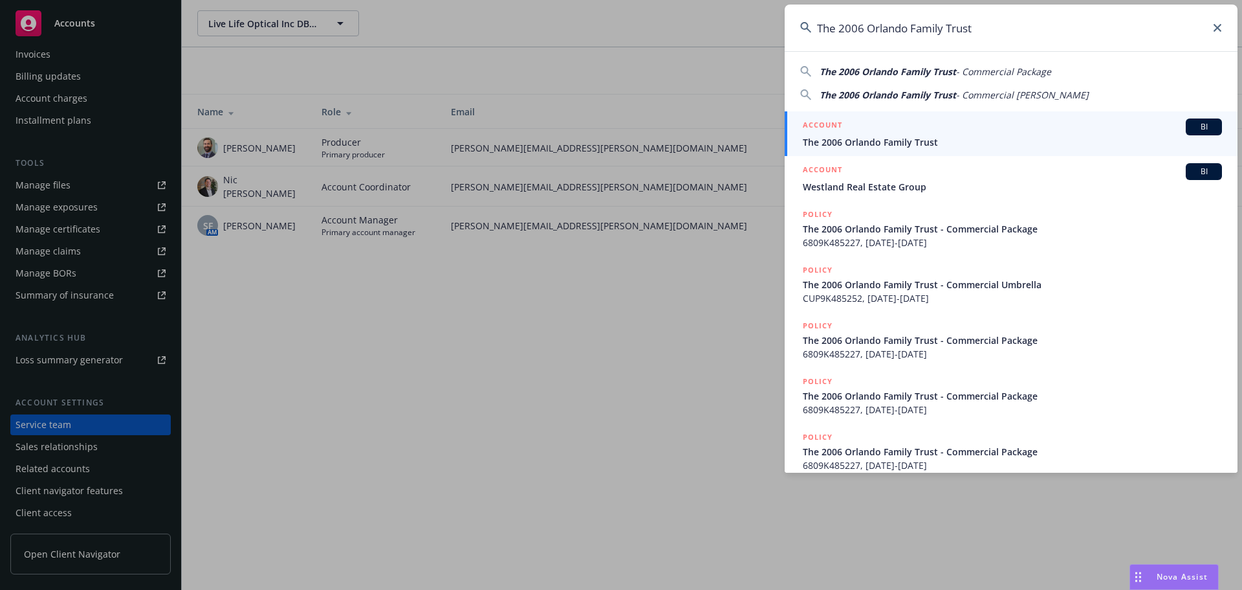
type input "The 2006 Orlando Family Trust"
click at [868, 133] on div "ACCOUNT BI" at bounding box center [1012, 126] width 419 height 17
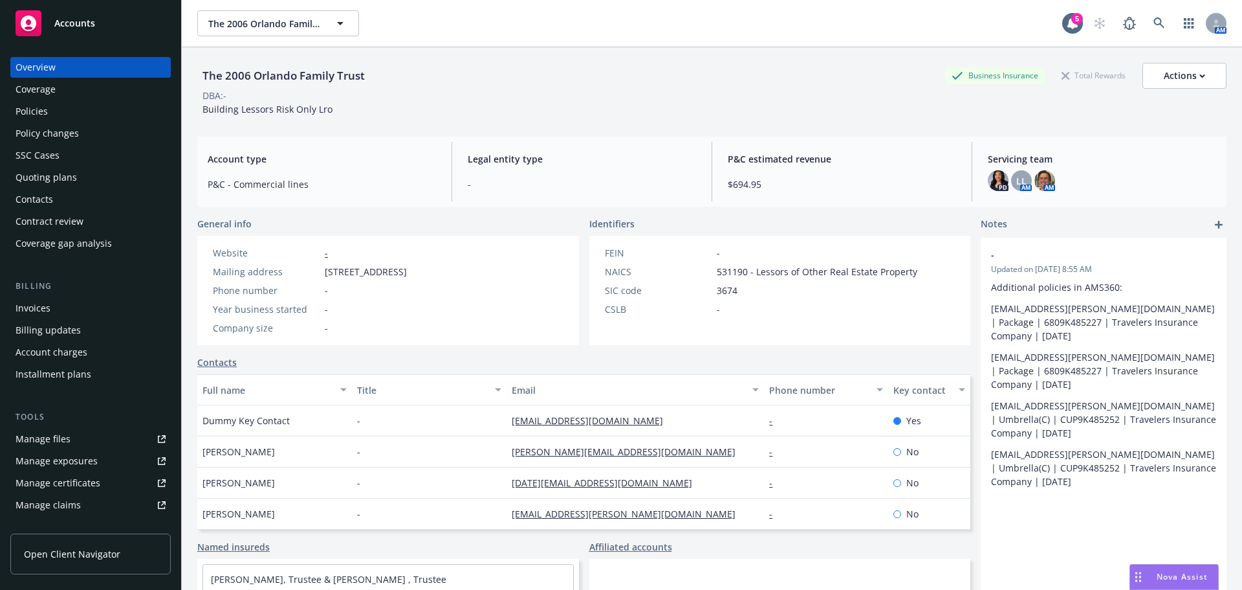
click at [219, 358] on link "Contacts" at bounding box center [216, 362] width 39 height 14
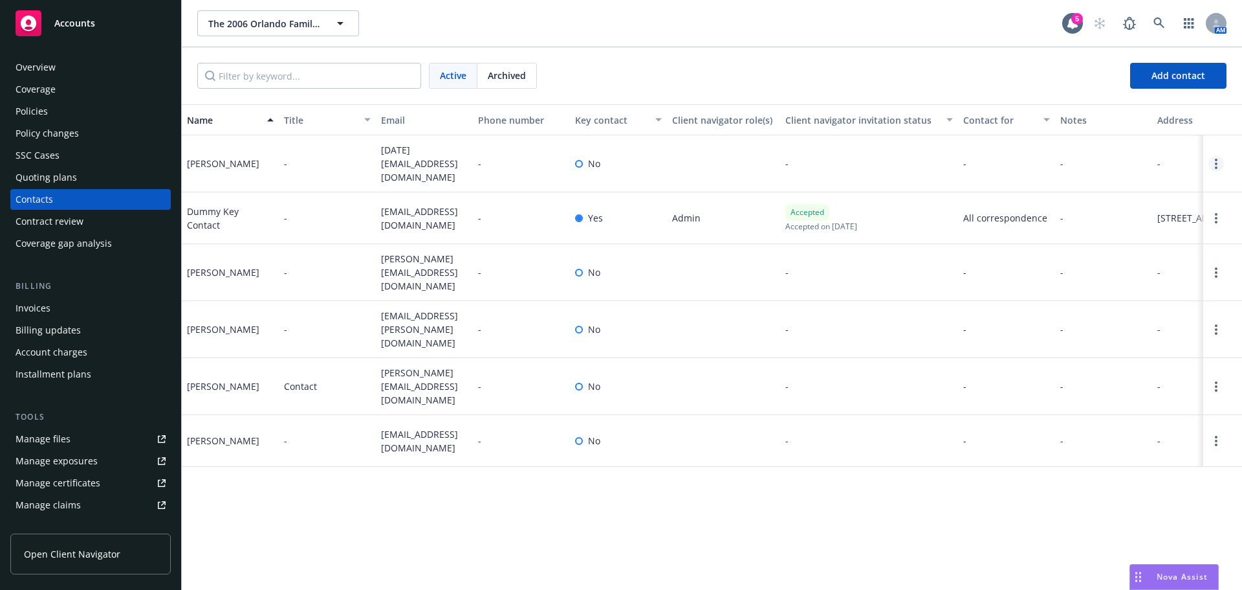
click at [1211, 164] on link "Open options" at bounding box center [1217, 164] width 16 height 16
click at [1142, 88] on link "Edit contact" at bounding box center [1134, 89] width 146 height 26
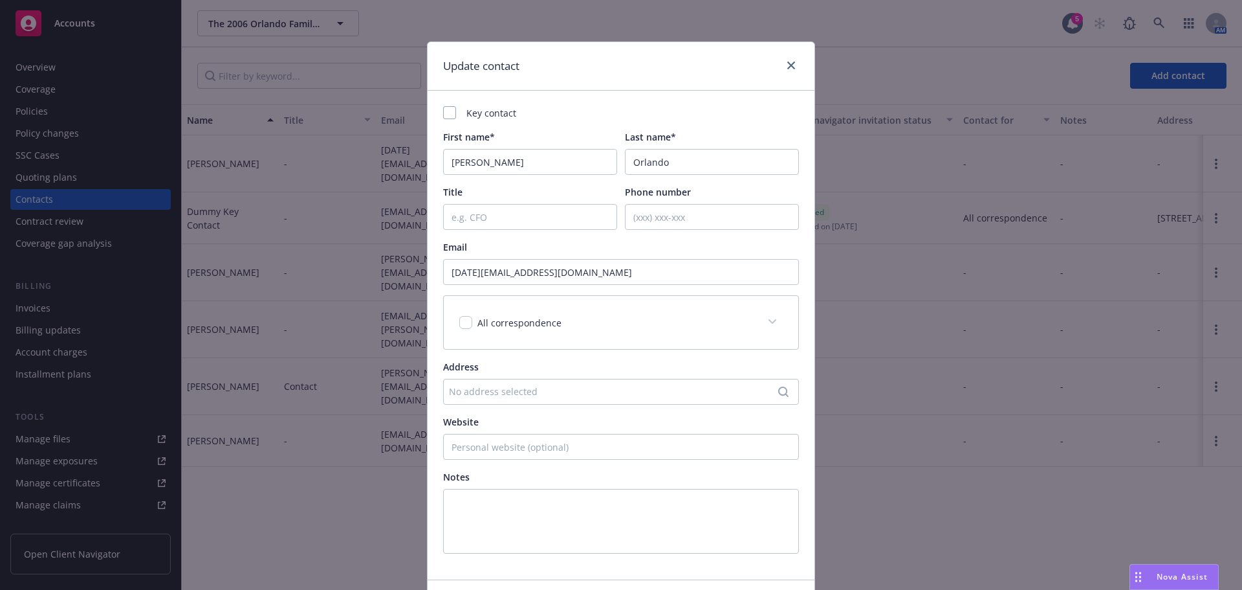
click at [465, 118] on div "Key contact" at bounding box center [621, 113] width 356 height 14
click at [443, 112] on div at bounding box center [449, 112] width 13 height 13
checkbox input "true"
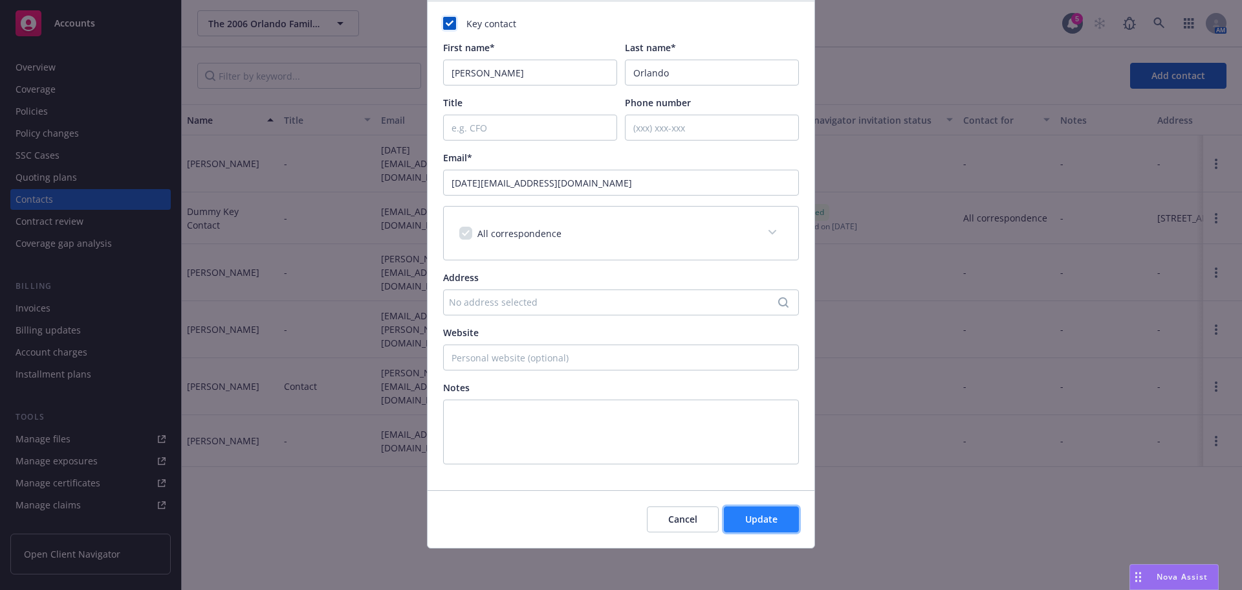
click at [769, 522] on span "Update" at bounding box center [761, 519] width 32 height 12
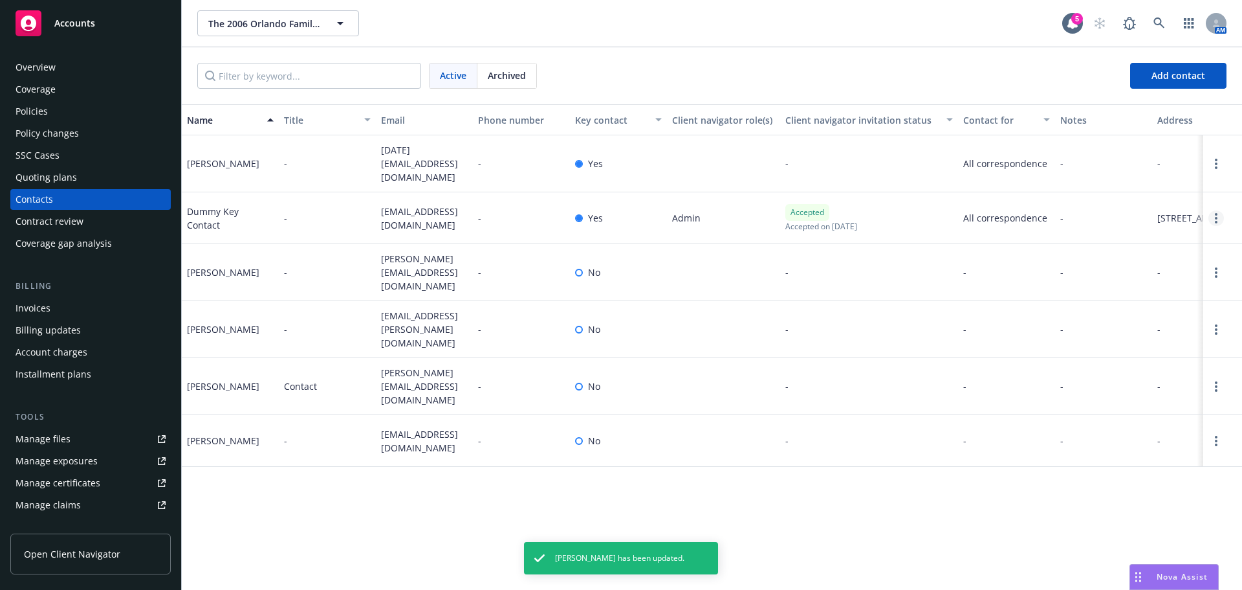
click at [1220, 221] on link "Open options" at bounding box center [1217, 218] width 16 height 16
click at [1097, 210] on link "Archive" at bounding box center [1118, 212] width 177 height 26
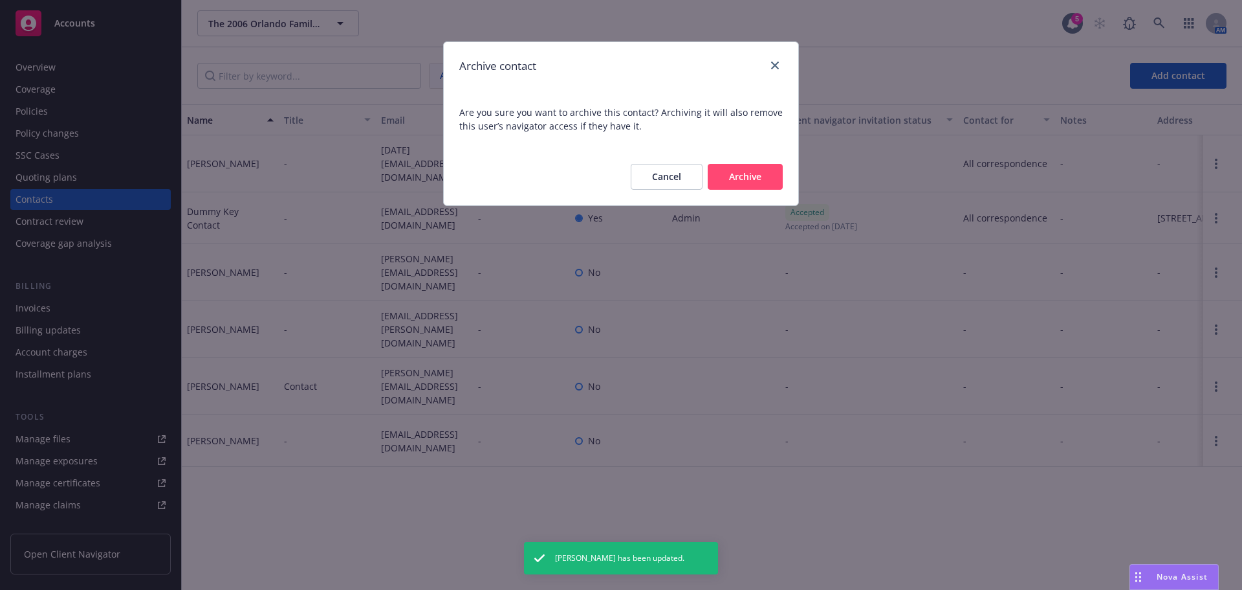
click at [746, 176] on button "Archive" at bounding box center [745, 177] width 75 height 26
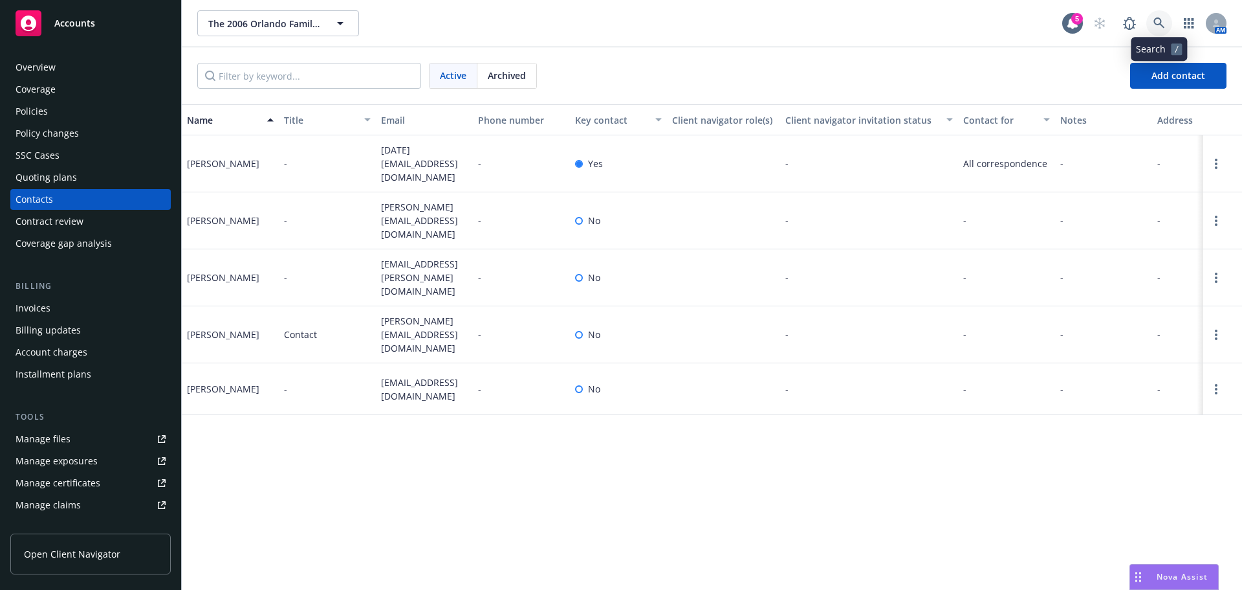
click at [1158, 28] on link at bounding box center [1160, 23] width 26 height 26
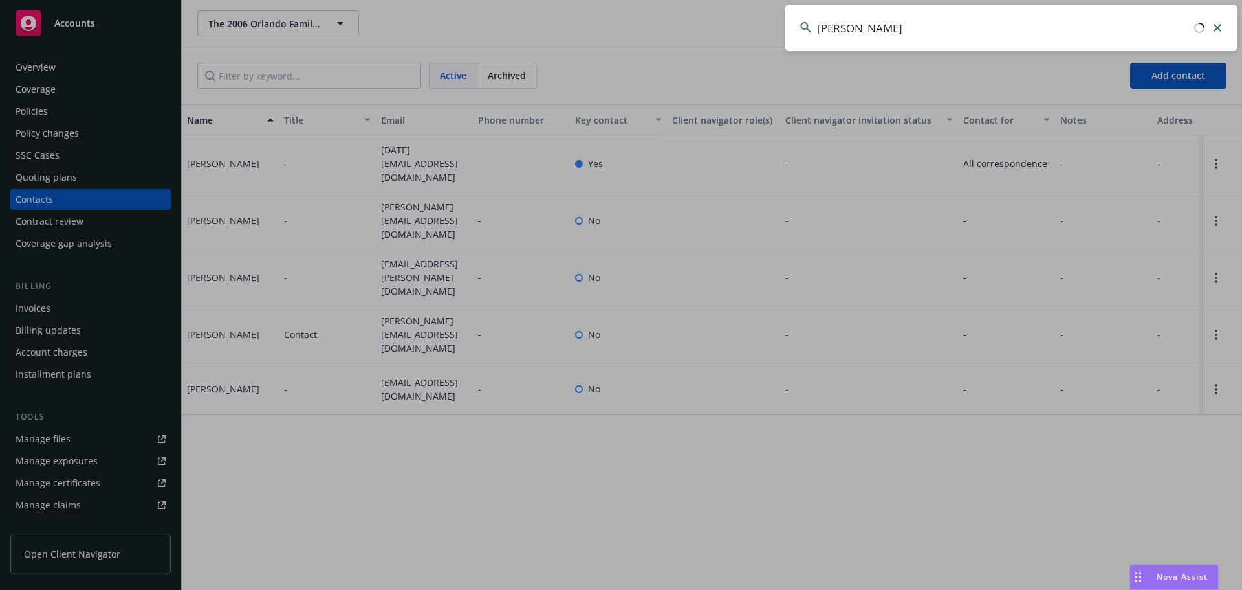
type input "[PERSON_NAME]"
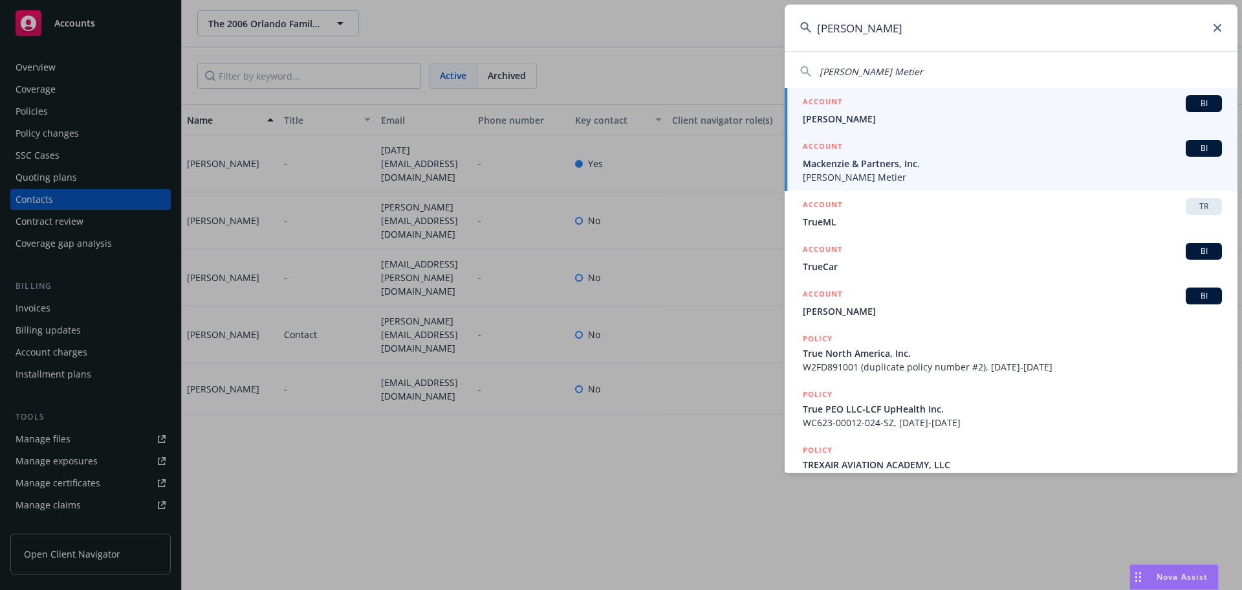
click at [859, 164] on span "Mackenzie & Partners, Inc." at bounding box center [1012, 164] width 419 height 14
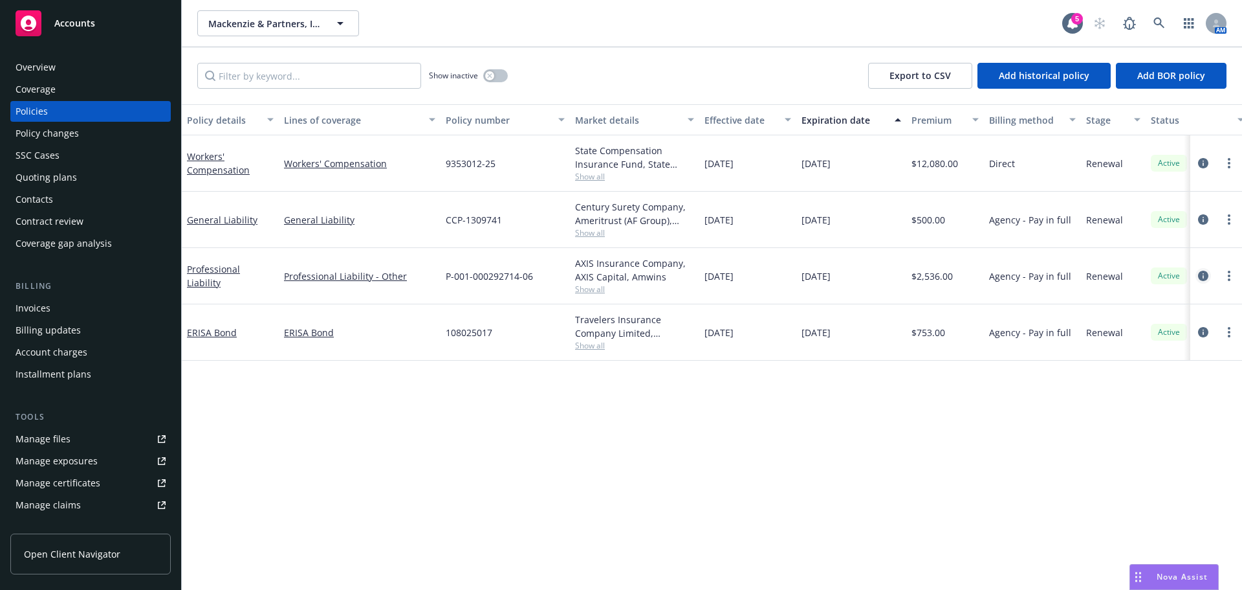
click at [1204, 271] on icon "circleInformation" at bounding box center [1203, 275] width 10 height 10
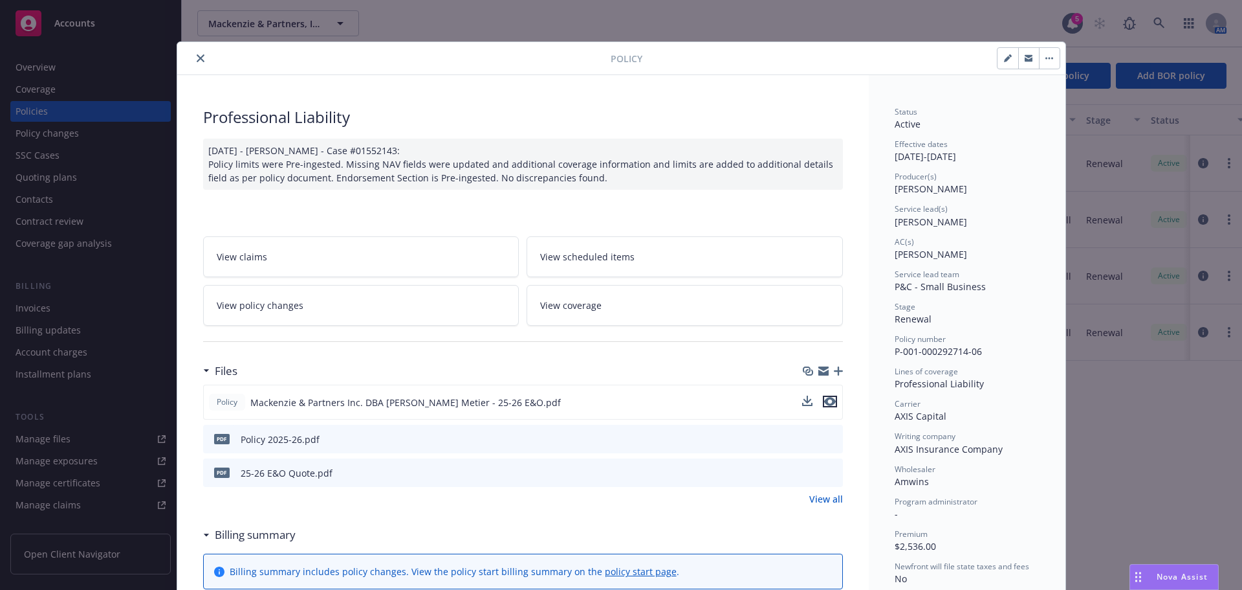
click at [826, 403] on icon "preview file" at bounding box center [830, 401] width 12 height 9
click at [190, 60] on div at bounding box center [396, 58] width 428 height 16
click at [197, 59] on icon "close" at bounding box center [201, 58] width 8 height 8
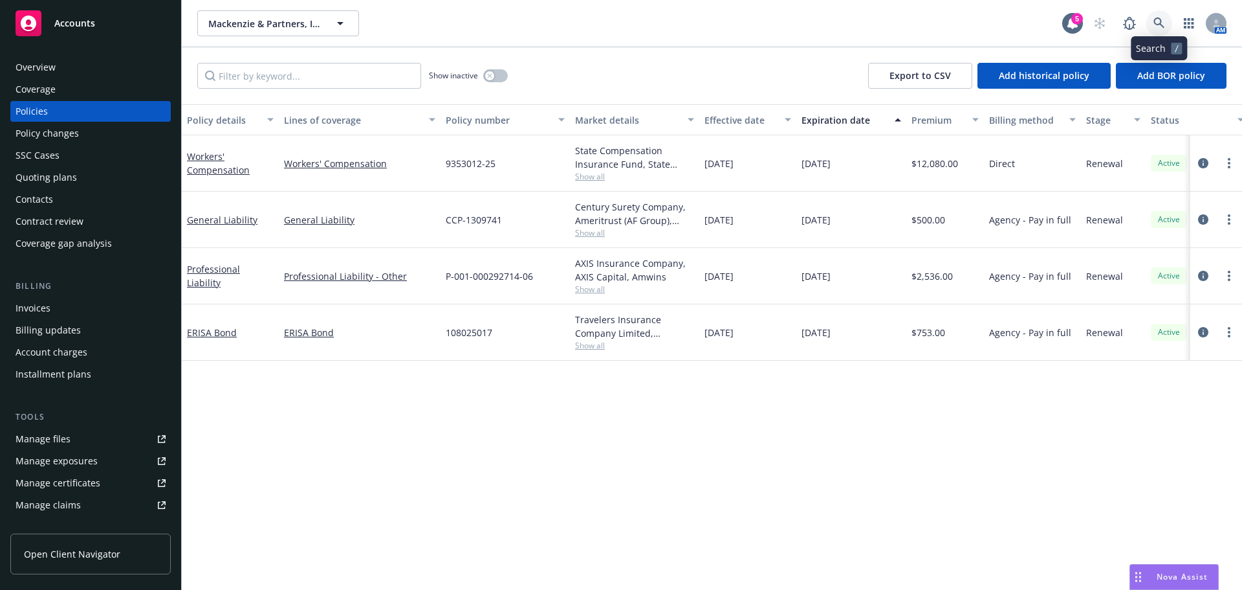
click at [1152, 27] on link at bounding box center [1160, 23] width 26 height 26
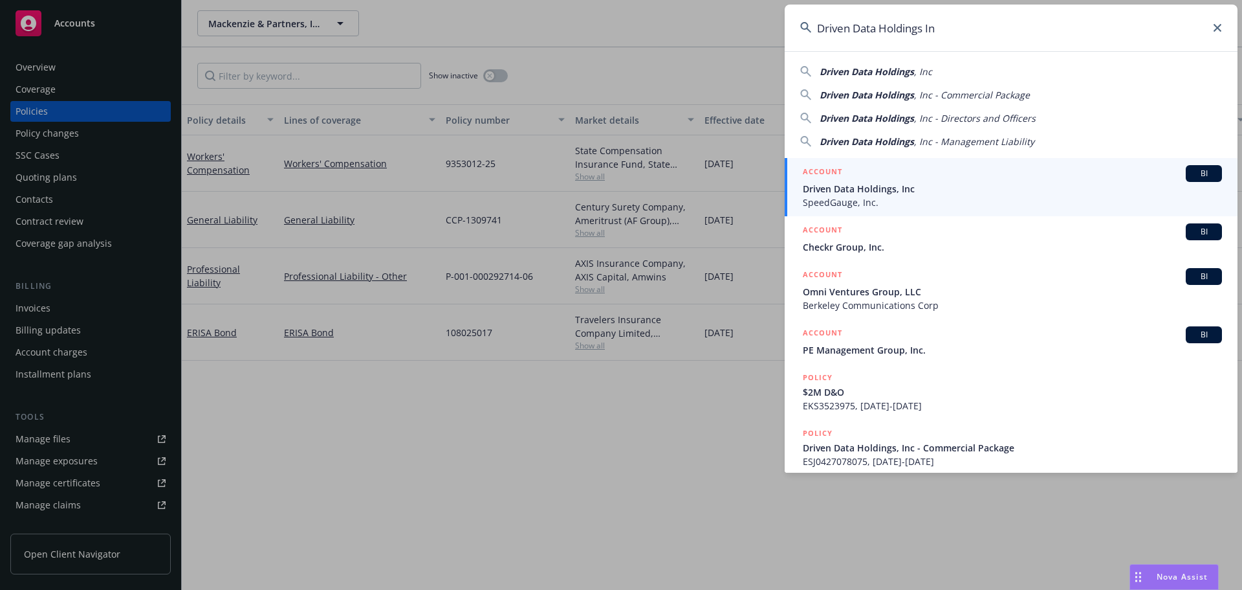
type input "Driven Data Holdings In"
click at [873, 197] on span "SpeedGauge, Inc." at bounding box center [1012, 202] width 419 height 14
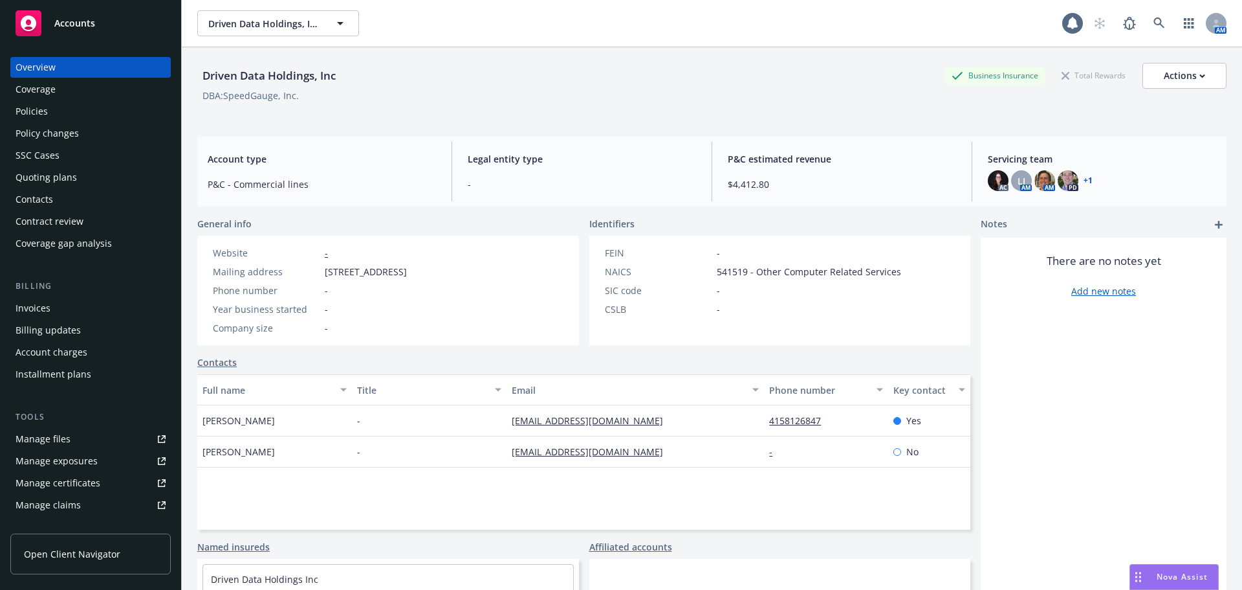
scroll to position [254, 0]
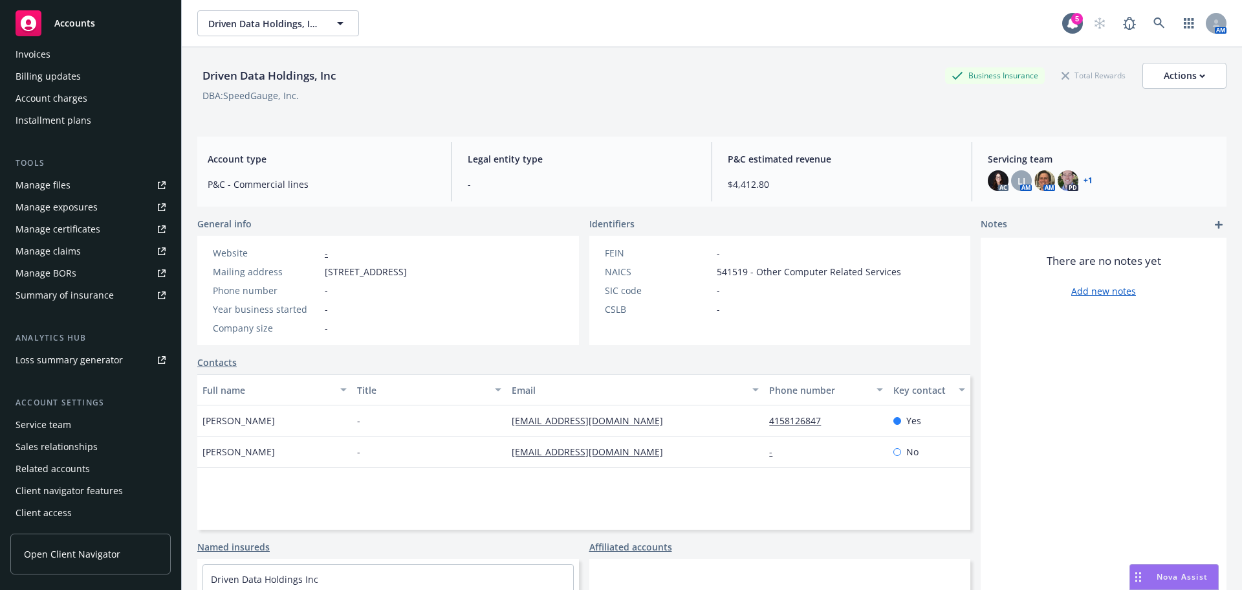
click at [61, 429] on div "Service team" at bounding box center [44, 424] width 56 height 21
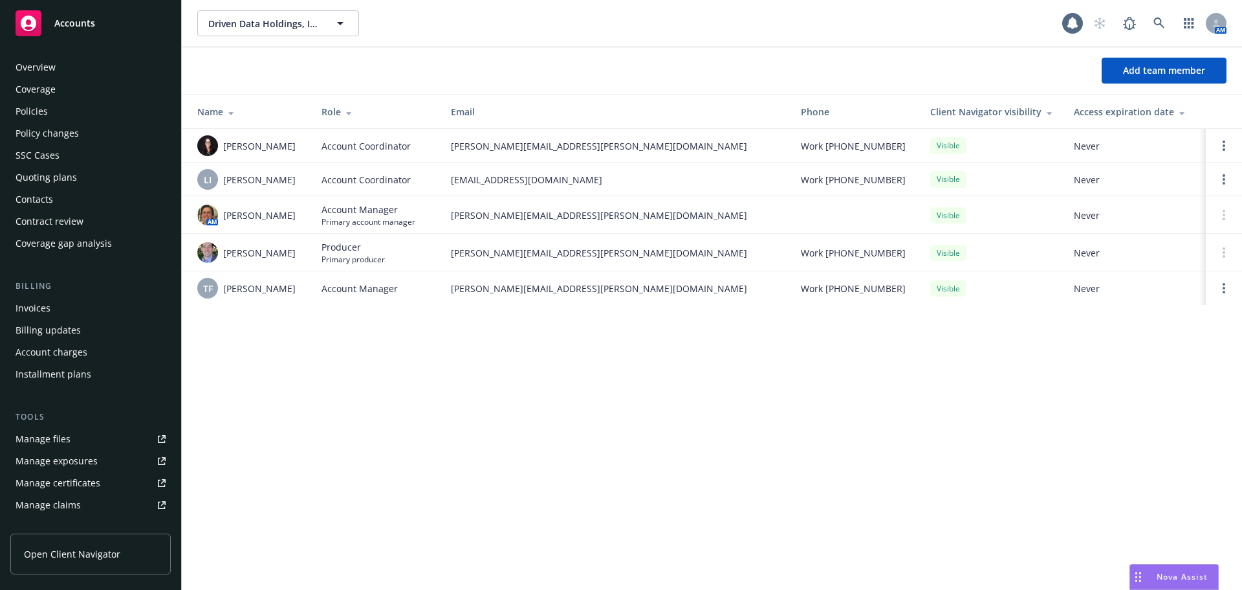
scroll to position [254, 0]
